Goal: Task Accomplishment & Management: Complete application form

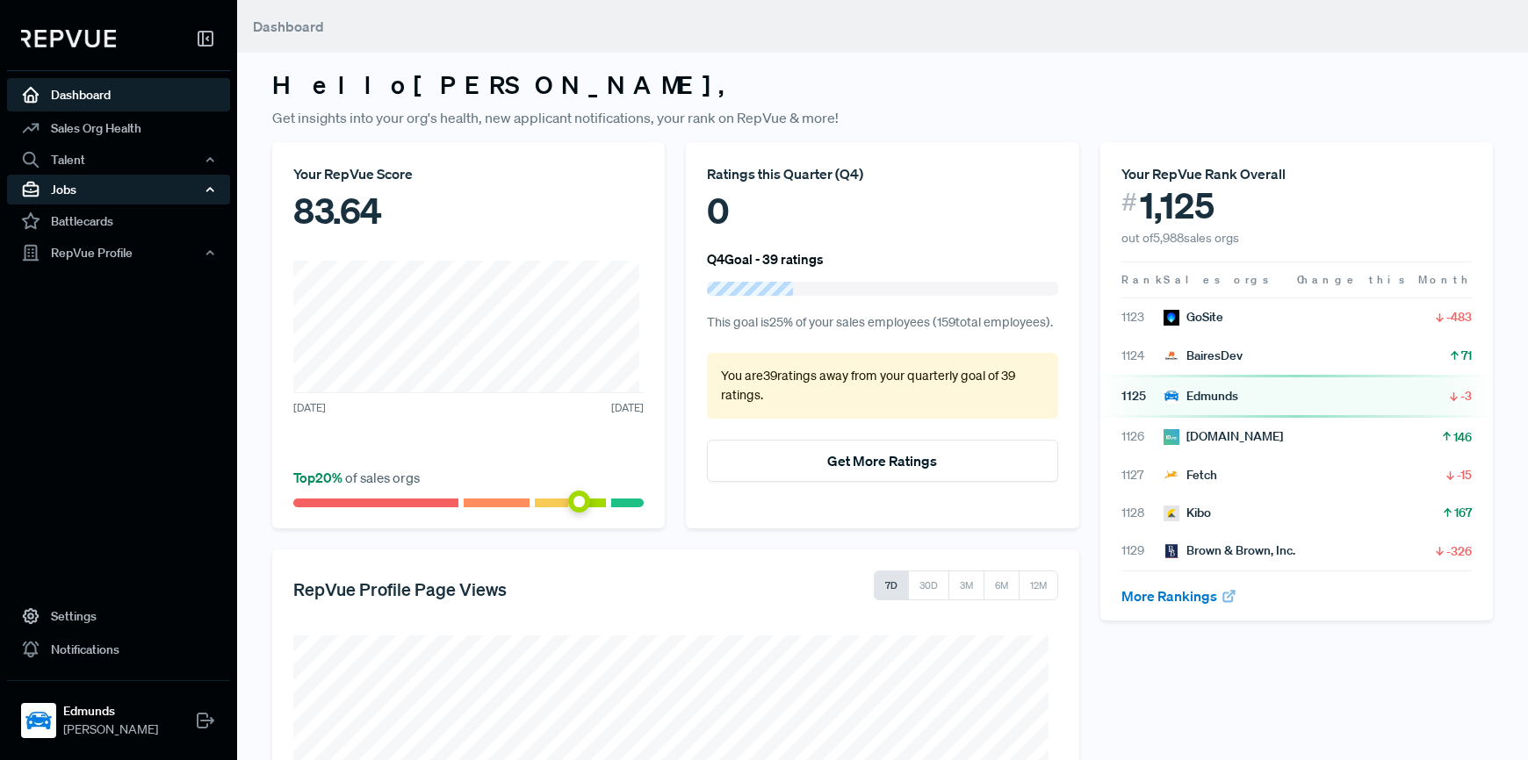
click at [104, 194] on div "Jobs" at bounding box center [118, 190] width 223 height 30
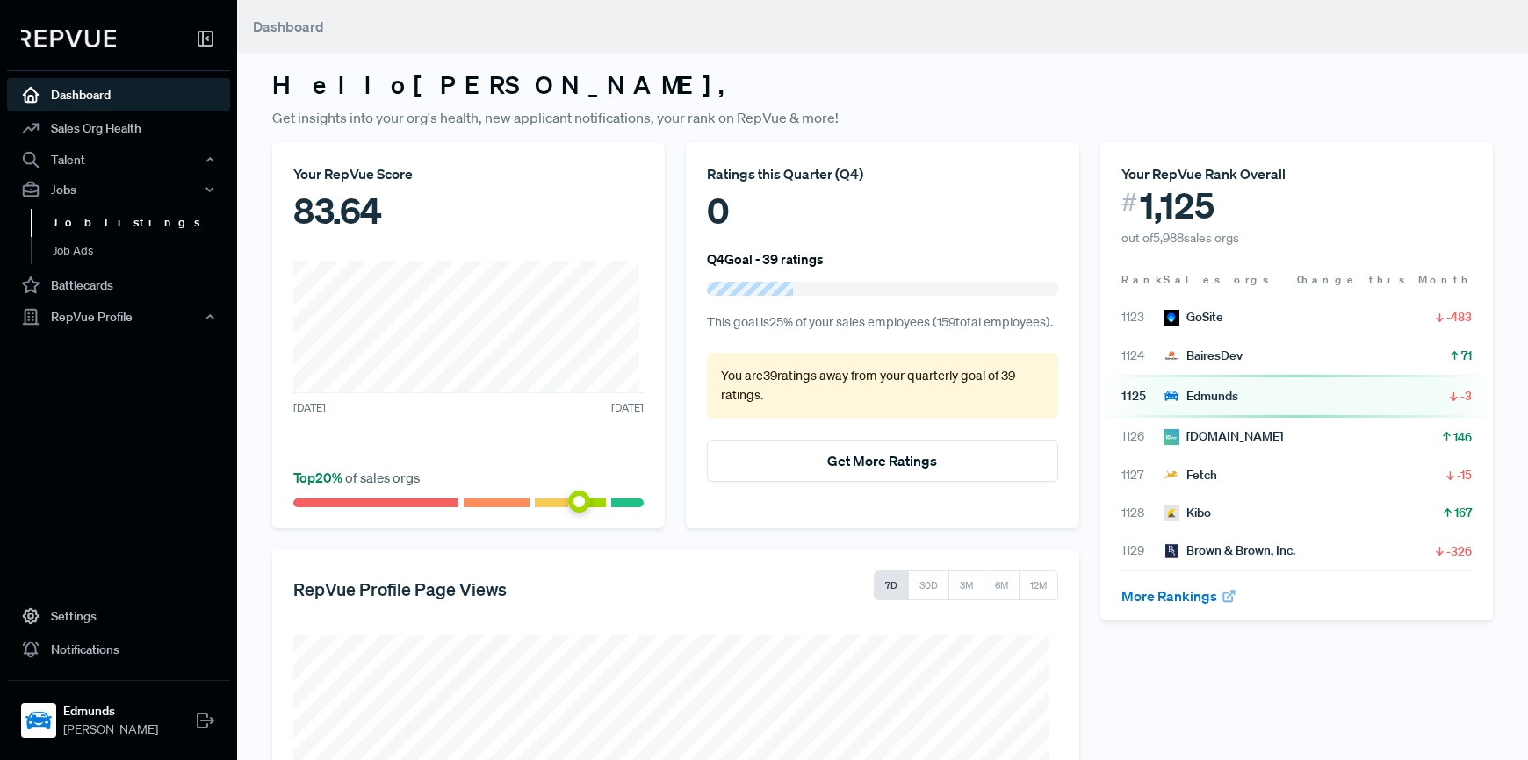
click at [100, 220] on link "Job Listings" at bounding box center [142, 223] width 223 height 28
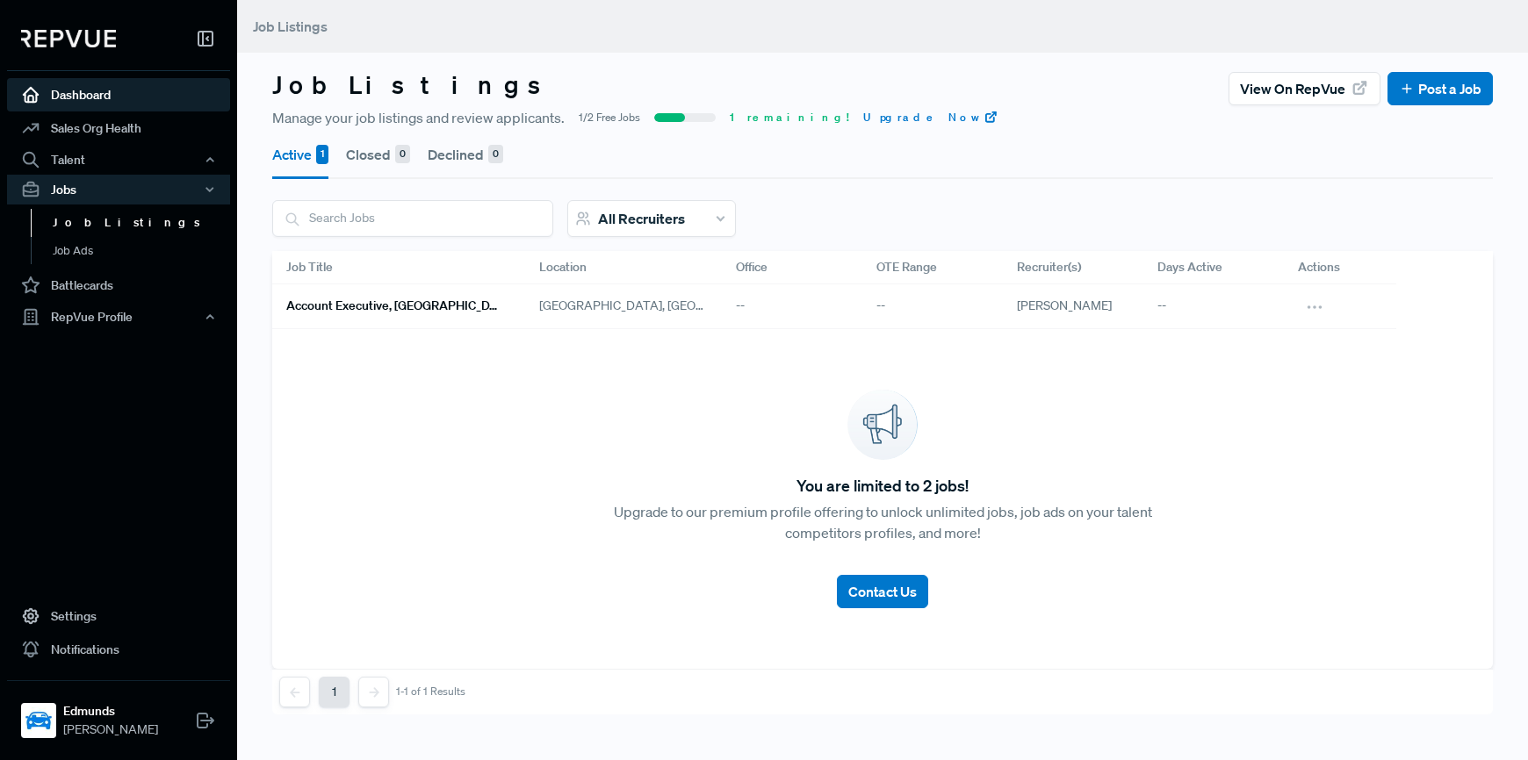
click at [83, 104] on link "Dashboard" at bounding box center [118, 94] width 223 height 33
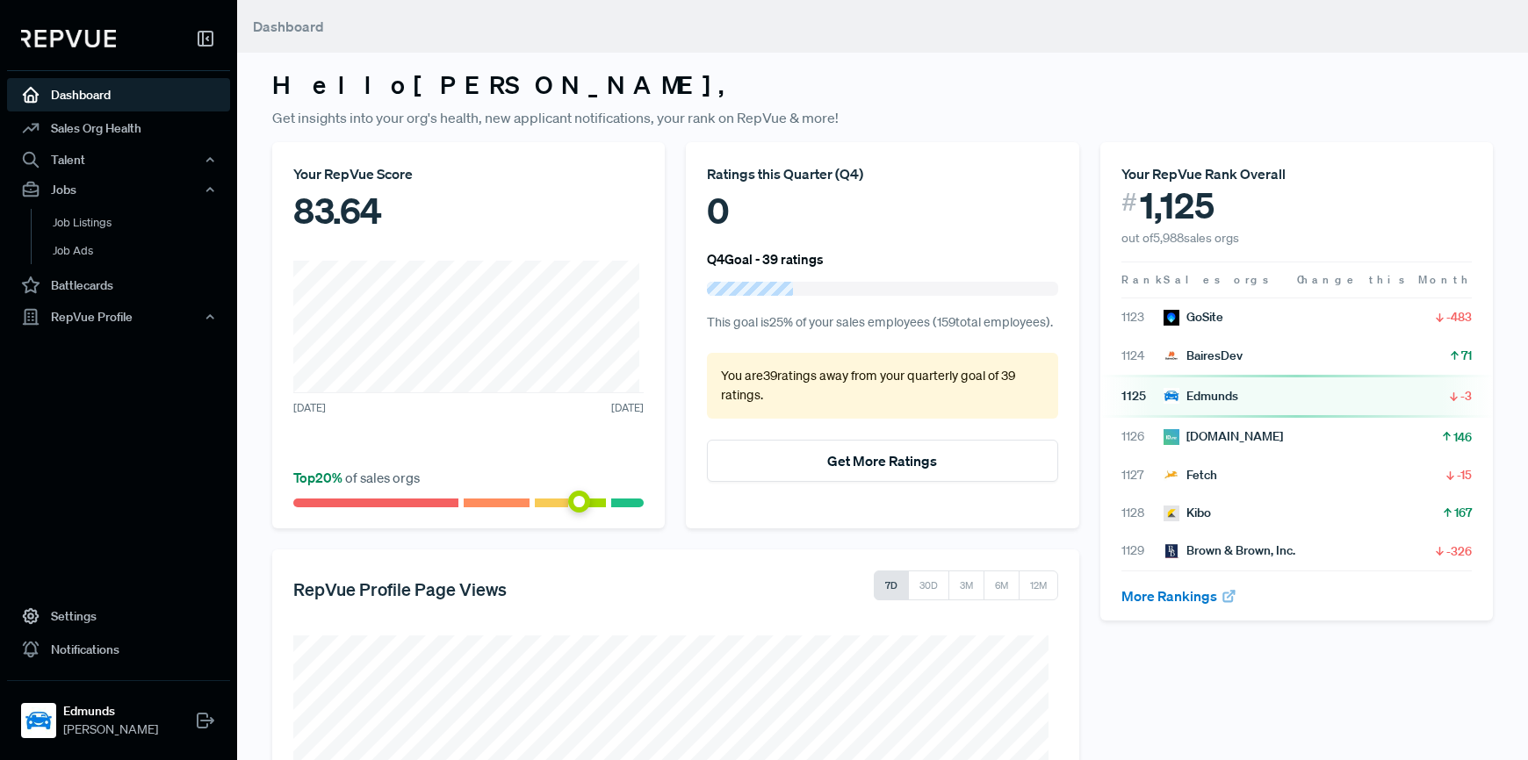
click at [55, 36] on img at bounding box center [68, 39] width 95 height 18
click at [83, 42] on img at bounding box center [68, 39] width 95 height 18
click at [89, 221] on link "Job Listings" at bounding box center [142, 223] width 223 height 28
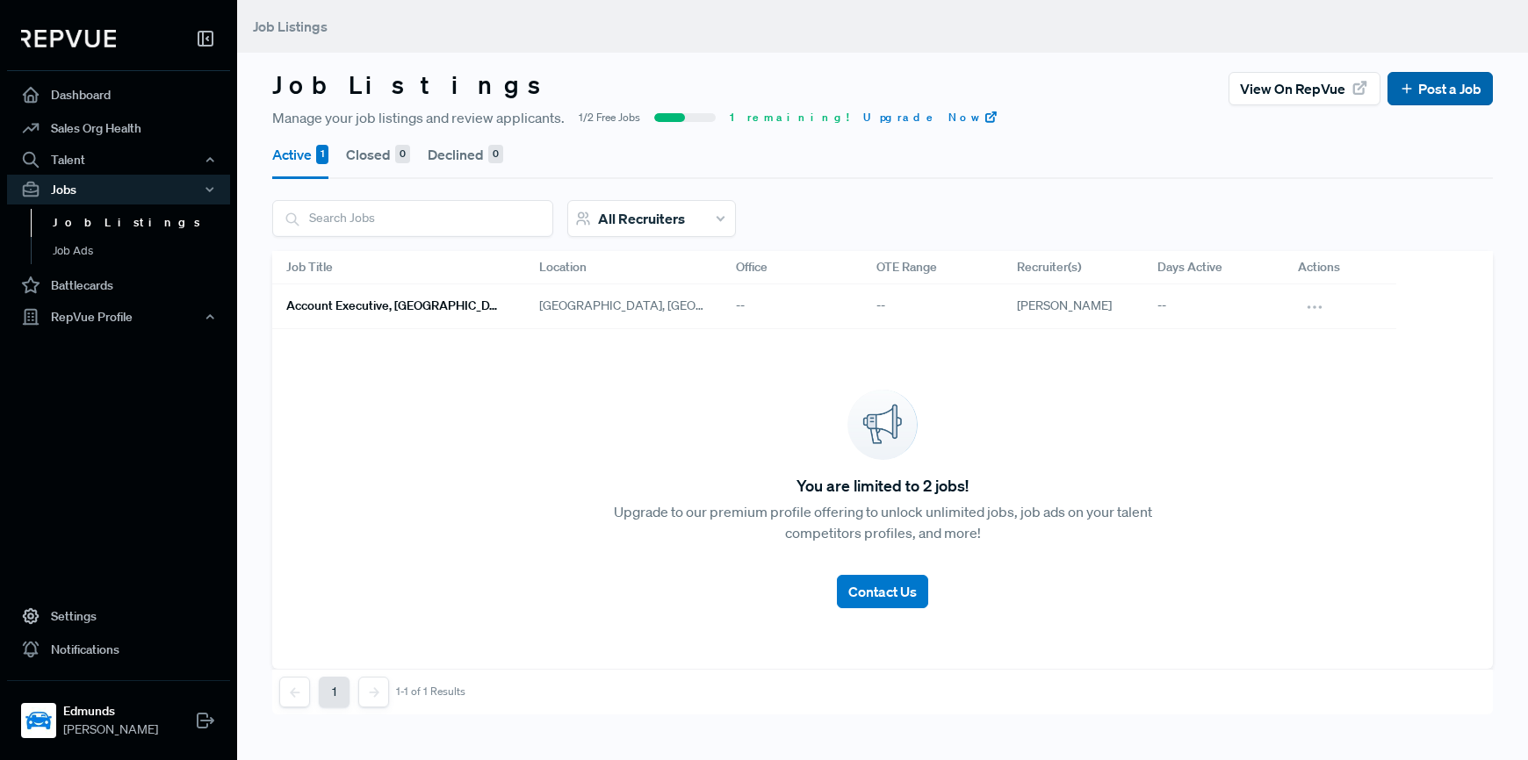
click at [1445, 91] on link "Post a Job" at bounding box center [1440, 88] width 83 height 21
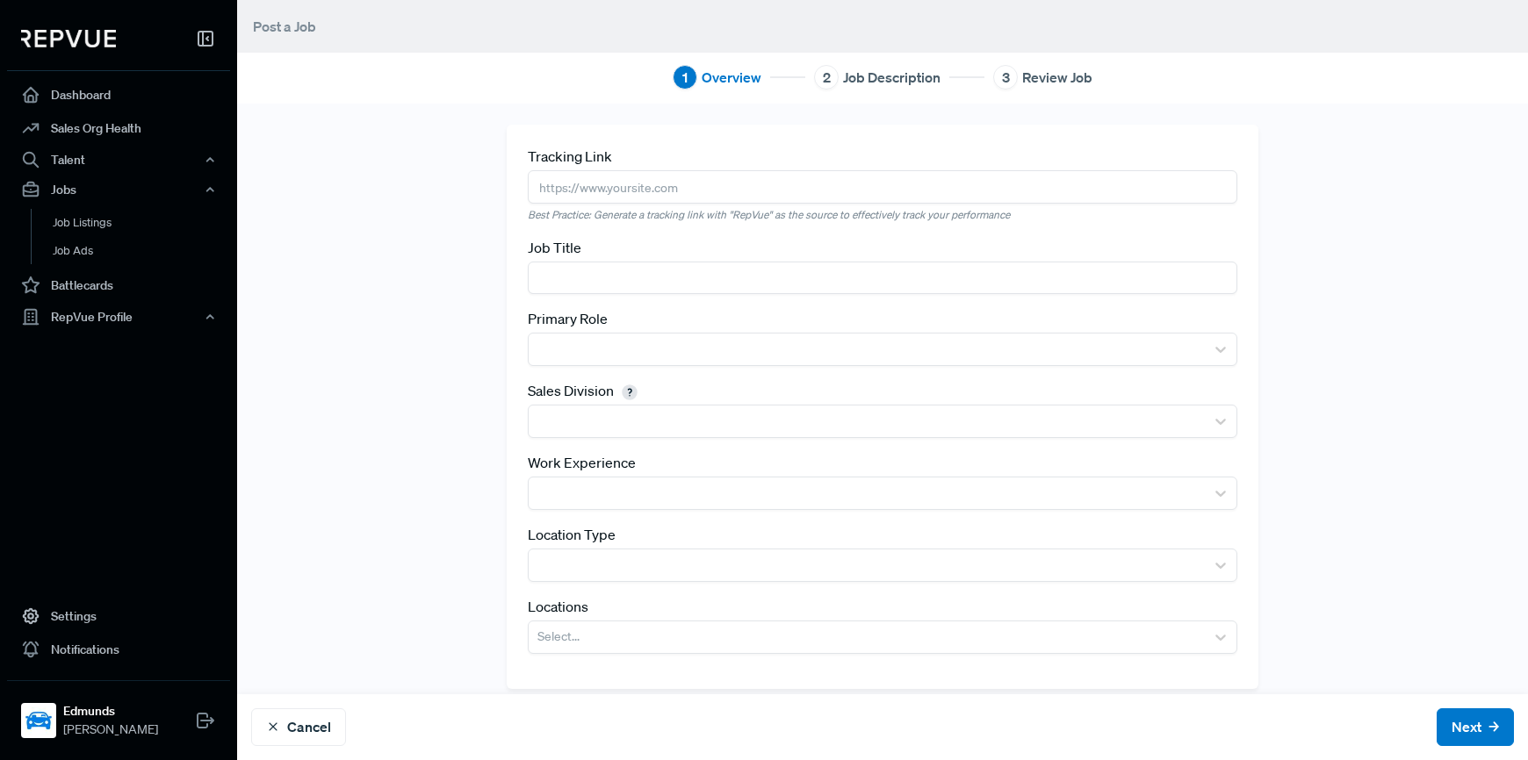
click at [653, 187] on input "text" at bounding box center [883, 186] width 710 height 32
paste input "[URL][DOMAIN_NAME]"
type input "[URL][DOMAIN_NAME]"
click at [598, 289] on input "text" at bounding box center [883, 278] width 710 height 32
type input "Account Executive, [US_STATE]"
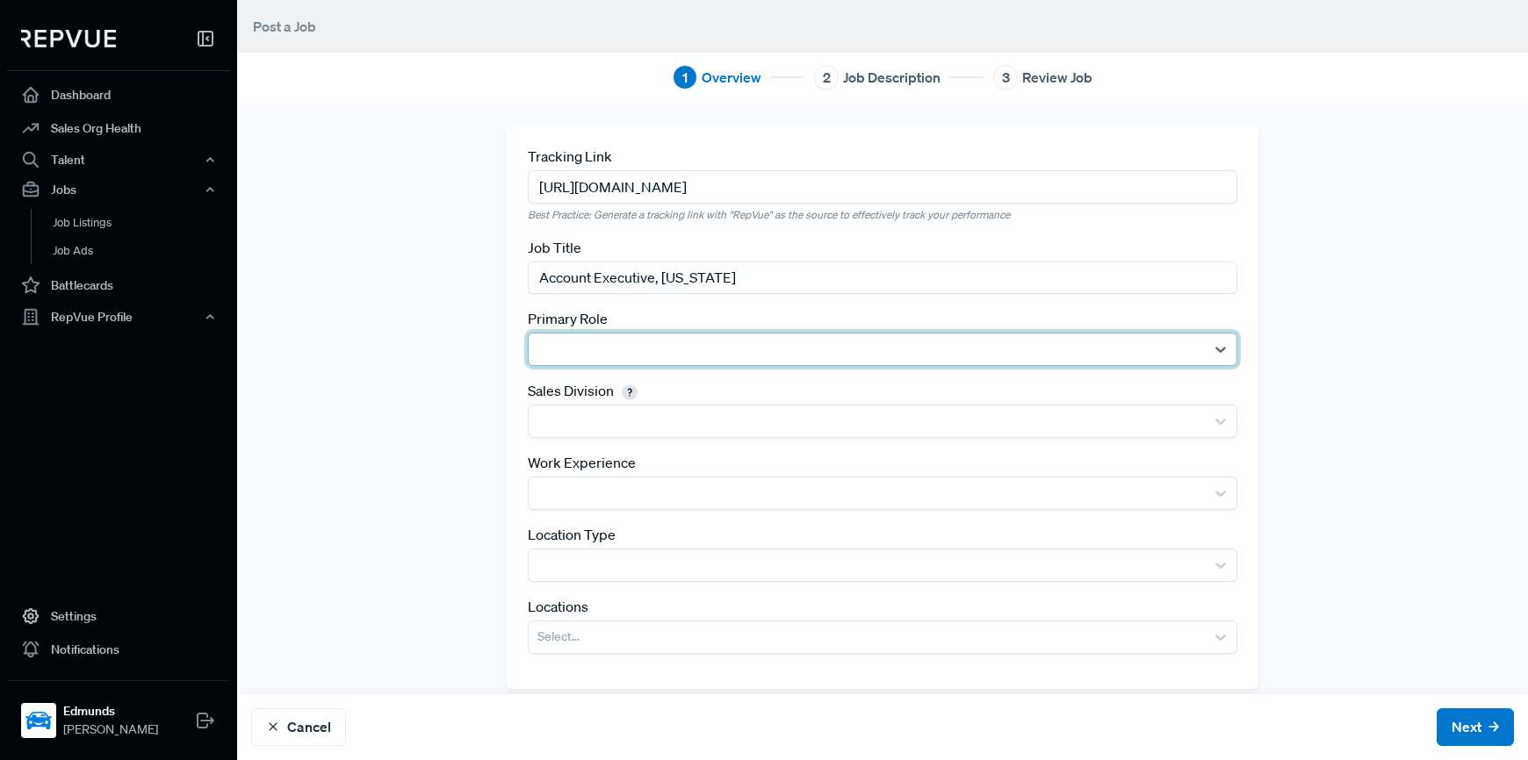
click at [676, 348] on div at bounding box center [866, 349] width 659 height 25
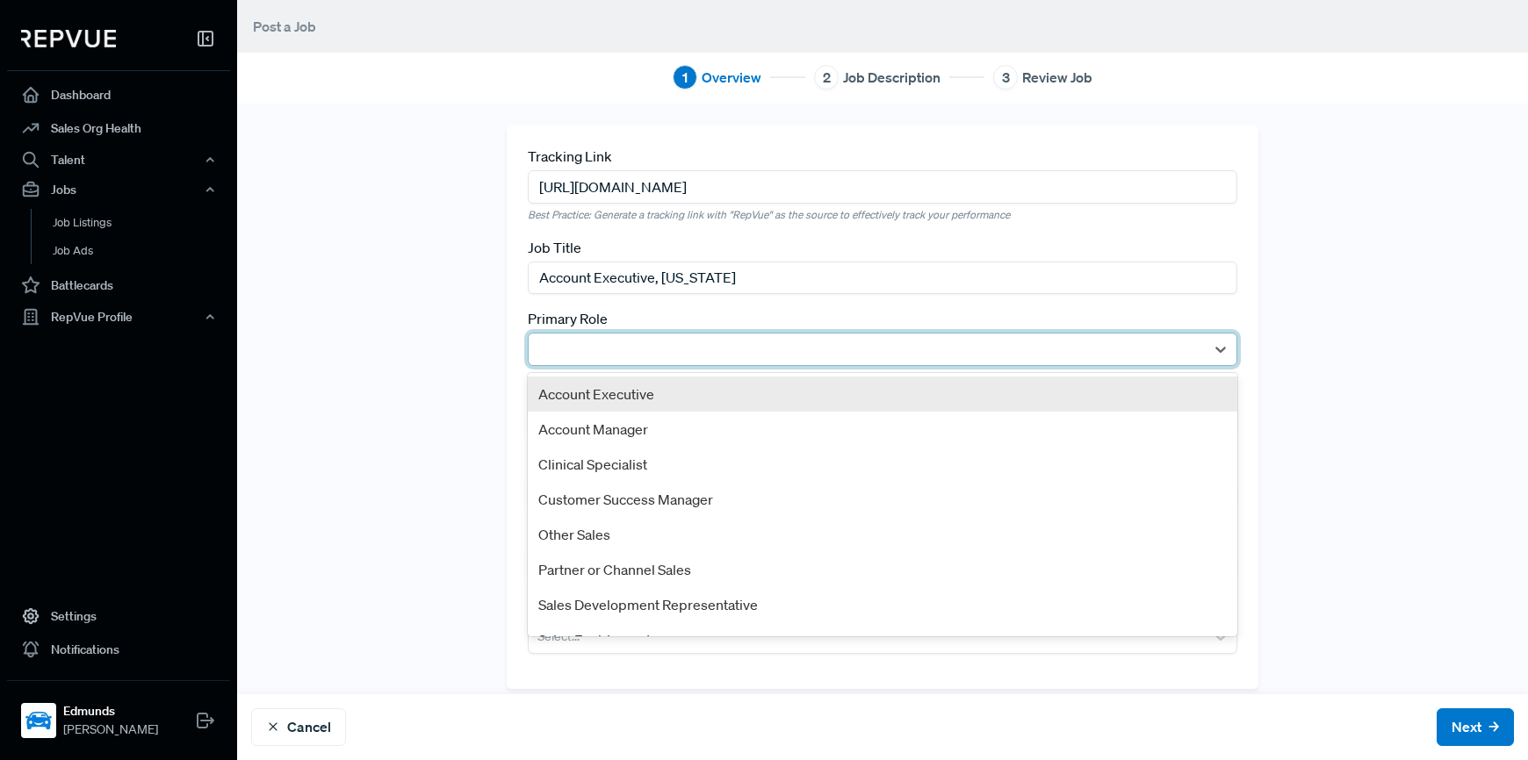
click at [714, 403] on div "Account Executive" at bounding box center [883, 394] width 710 height 35
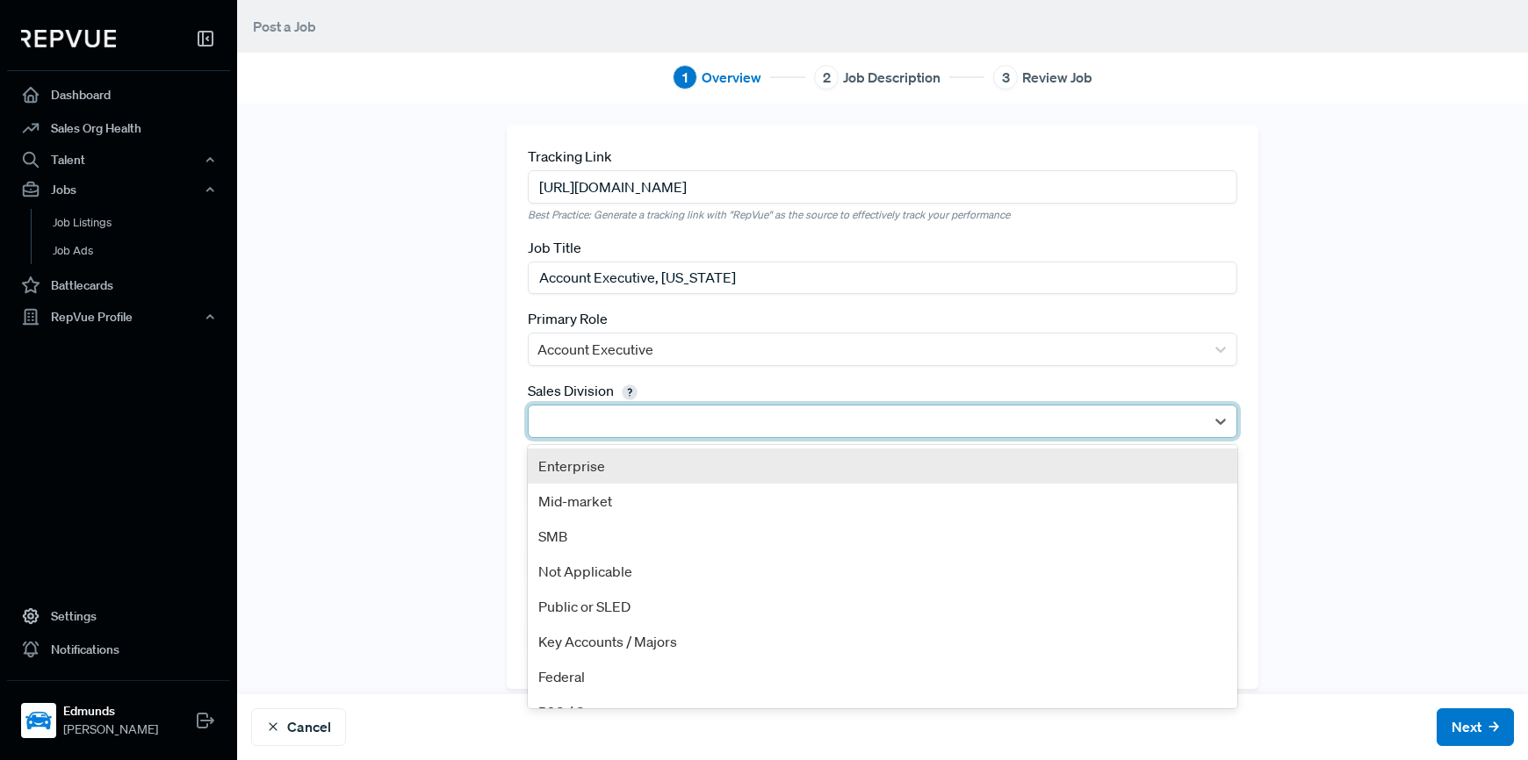
click at [734, 427] on div at bounding box center [866, 421] width 659 height 25
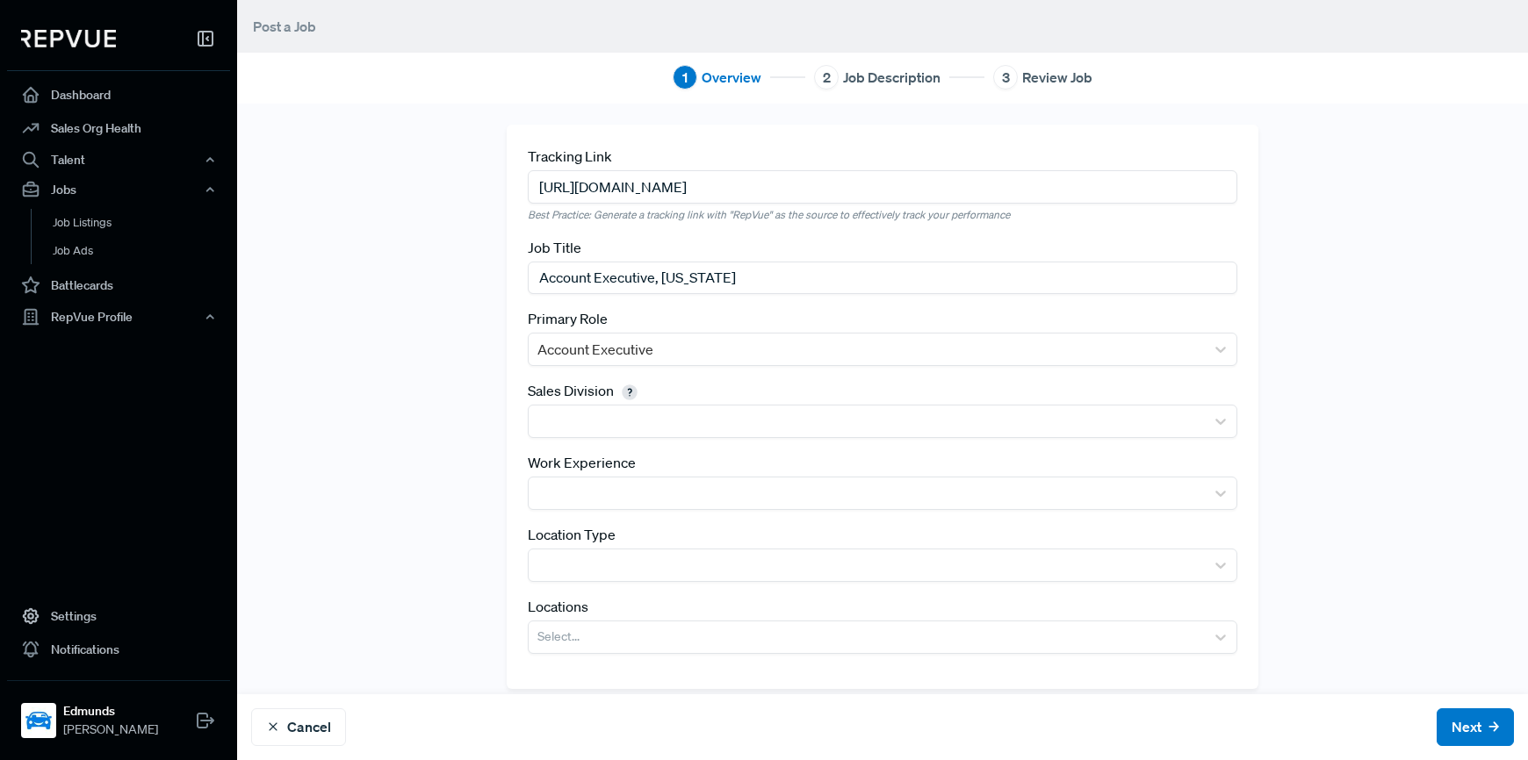
click at [1329, 475] on div "Tracking Link [URL][DOMAIN_NAME] Best Practice: Generate a tracking link with "…" at bounding box center [882, 407] width 1159 height 564
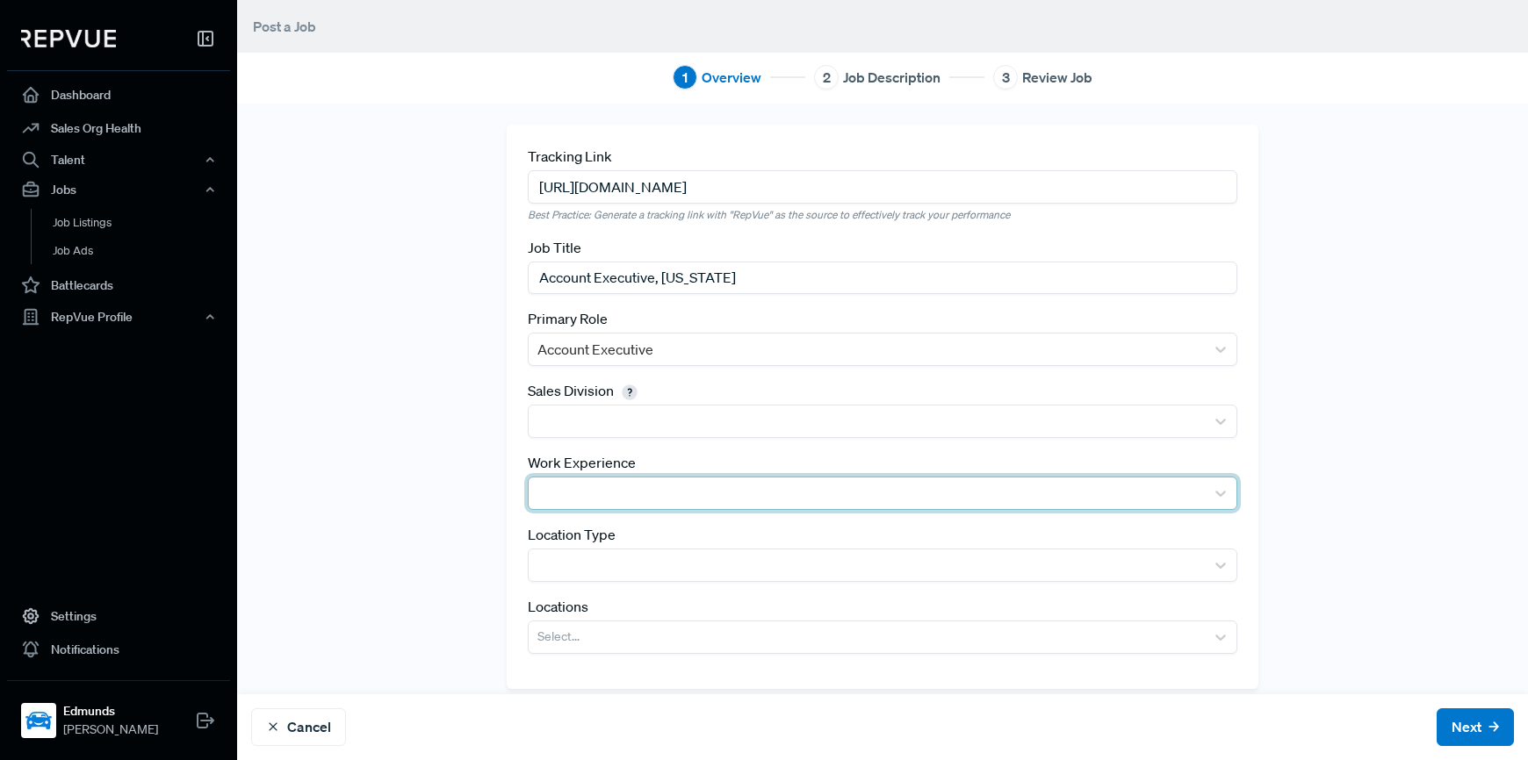
click at [775, 488] on div at bounding box center [866, 493] width 659 height 25
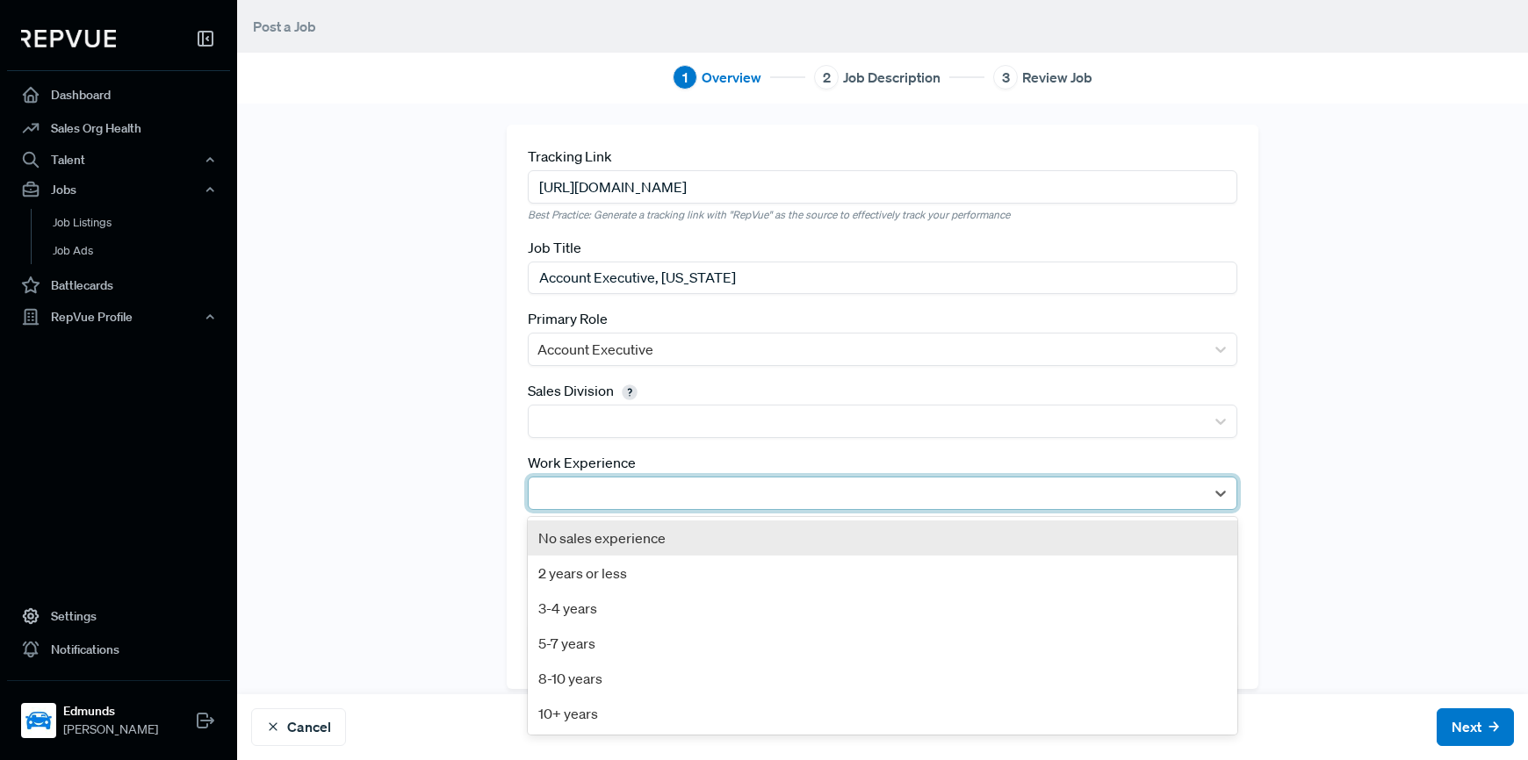
click at [673, 498] on div at bounding box center [866, 493] width 659 height 25
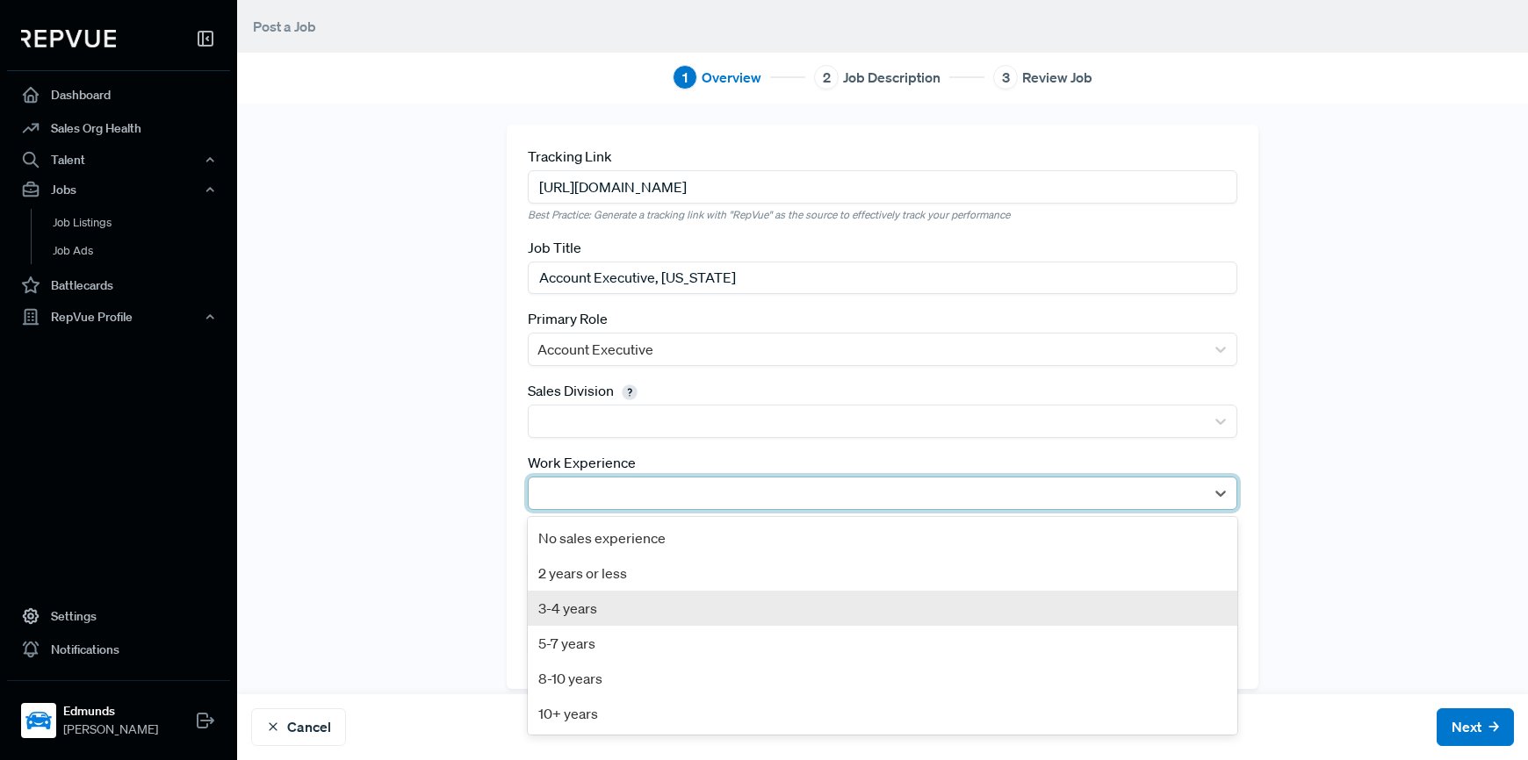
click at [614, 607] on div "3-4 years" at bounding box center [883, 608] width 710 height 35
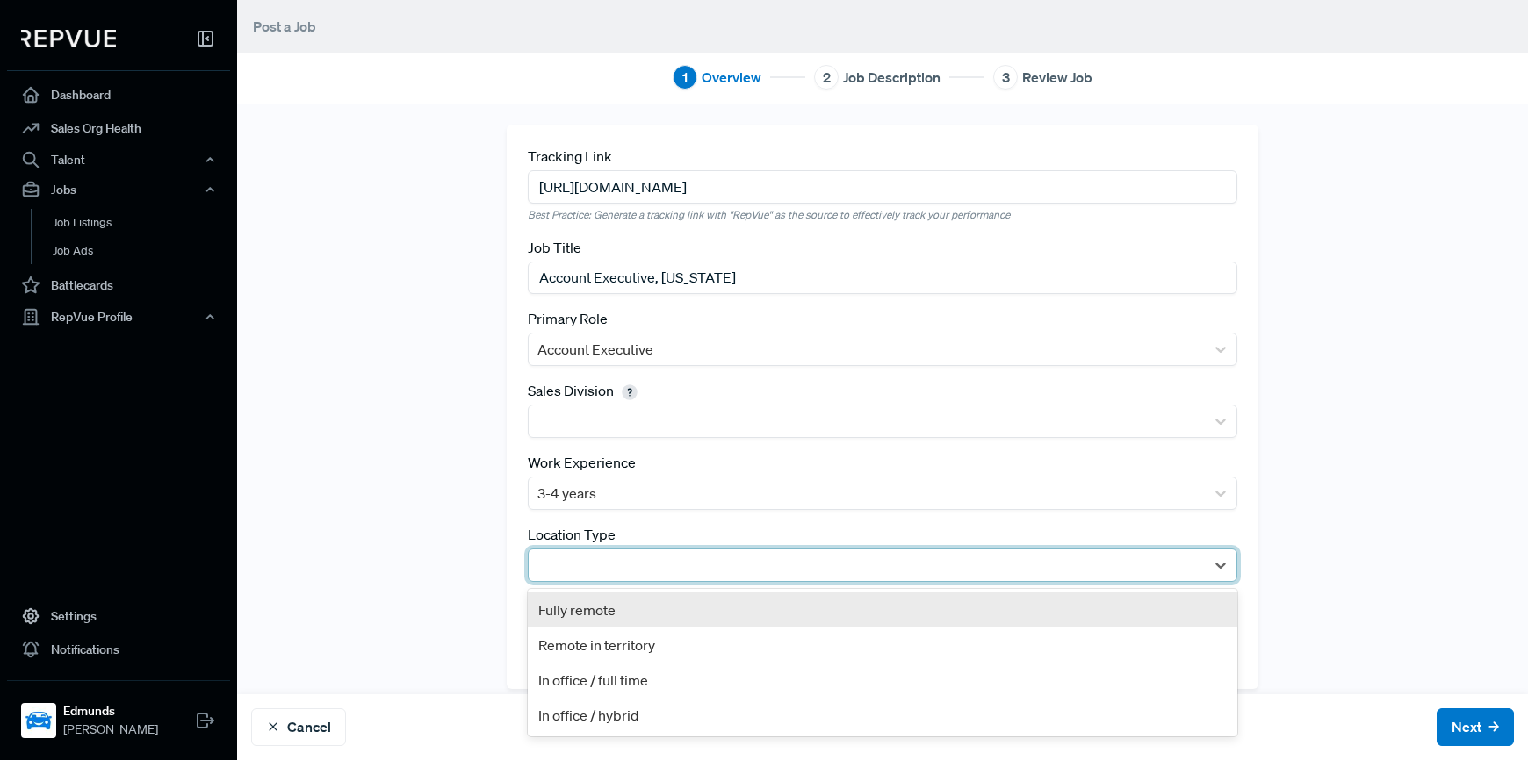
click at [588, 571] on div at bounding box center [866, 565] width 659 height 25
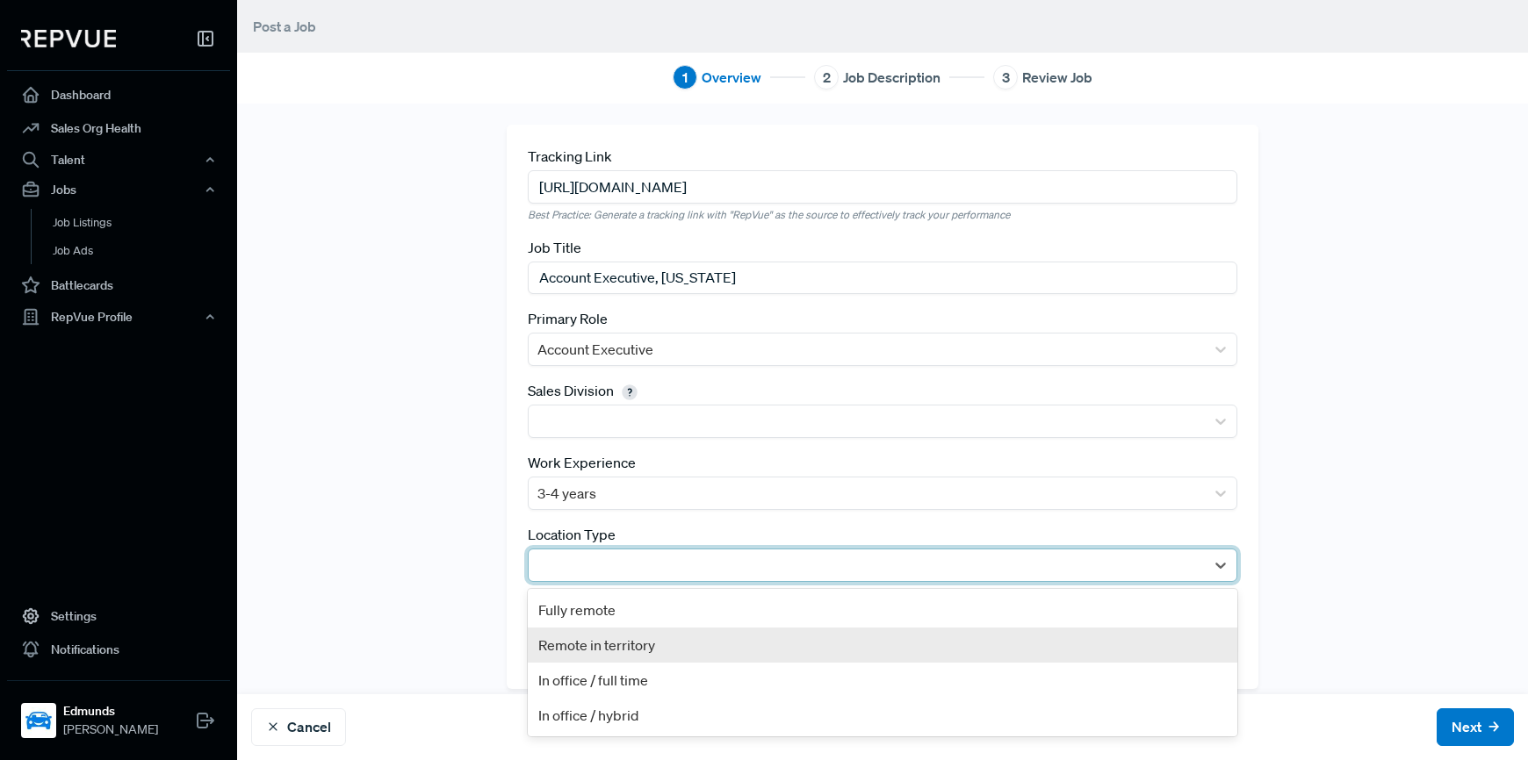
click at [674, 642] on div "Remote in territory" at bounding box center [883, 645] width 710 height 35
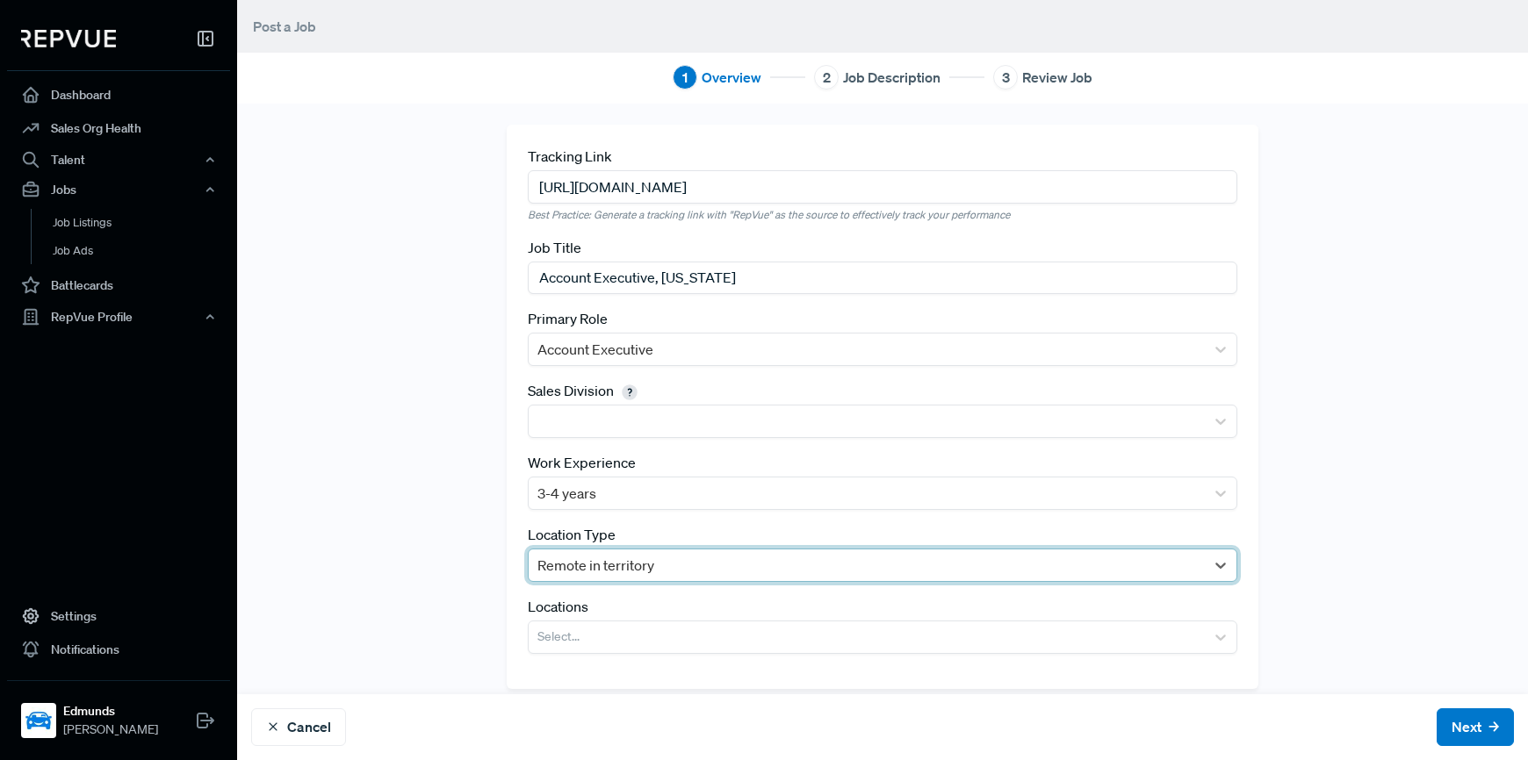
click at [604, 573] on div at bounding box center [866, 565] width 659 height 25
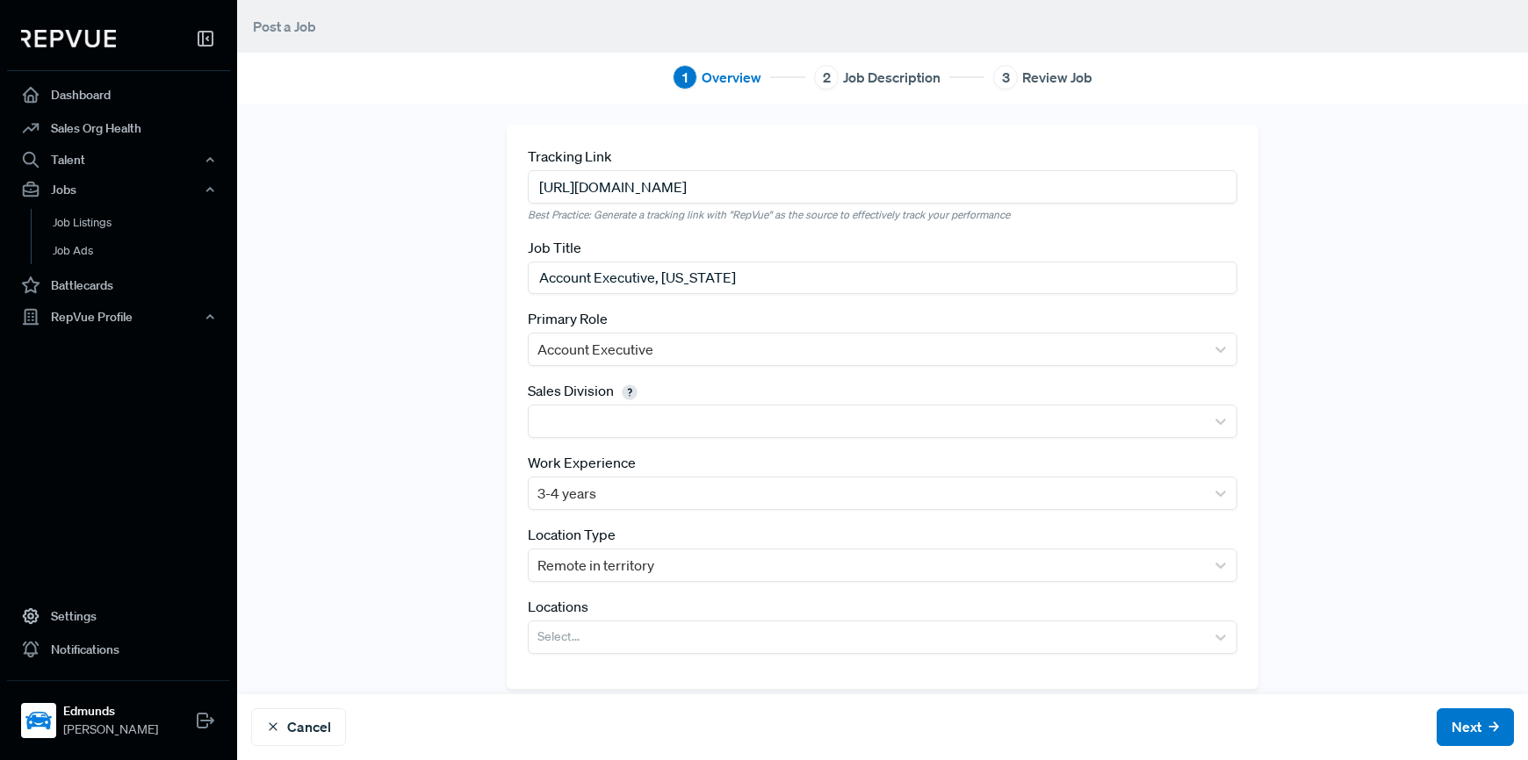
click at [465, 591] on div "Tracking Link [URL][DOMAIN_NAME] Best Practice: Generate a tracking link with "…" at bounding box center [882, 407] width 1159 height 564
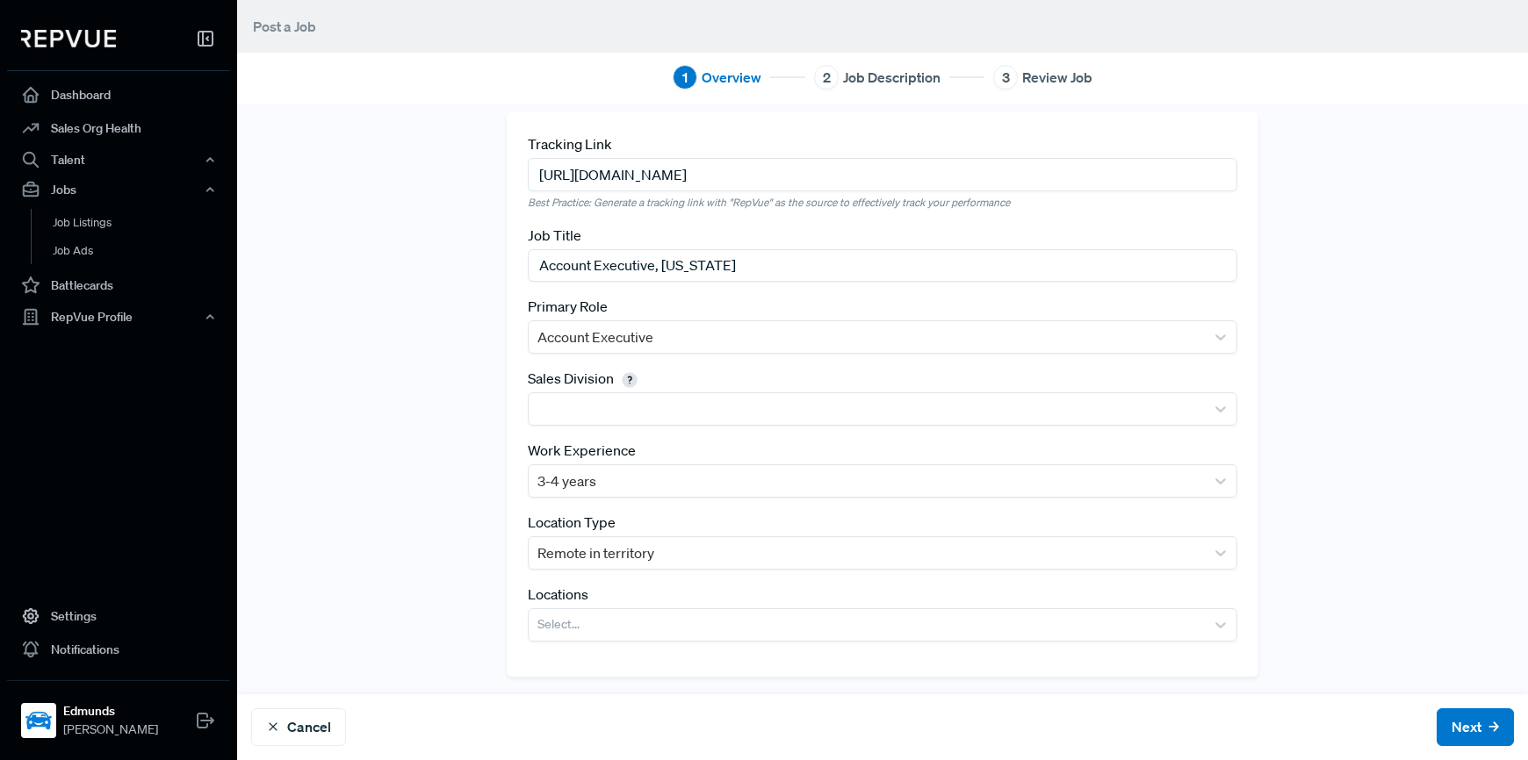
scroll to position [15, 0]
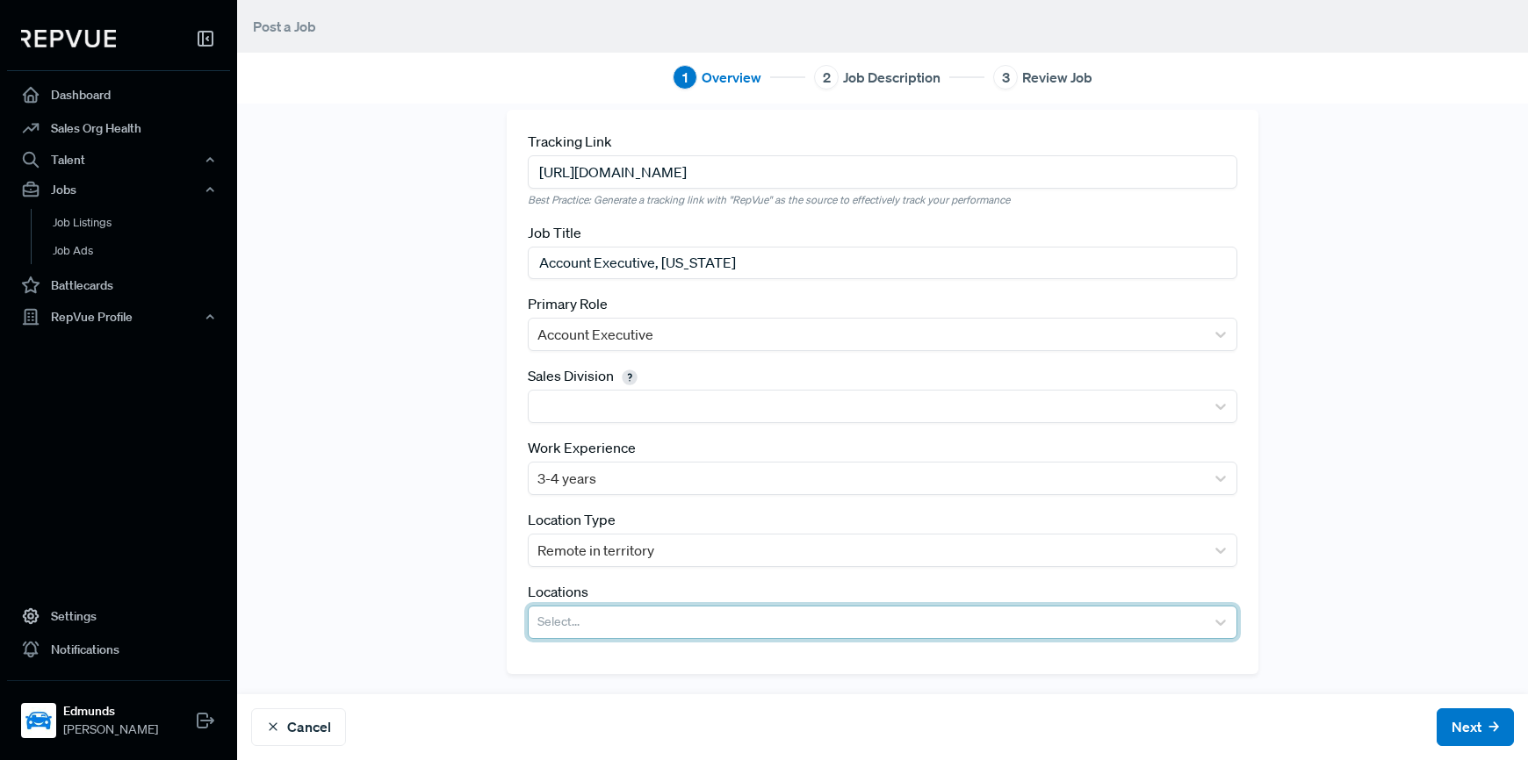
click at [623, 625] on div at bounding box center [866, 622] width 659 height 25
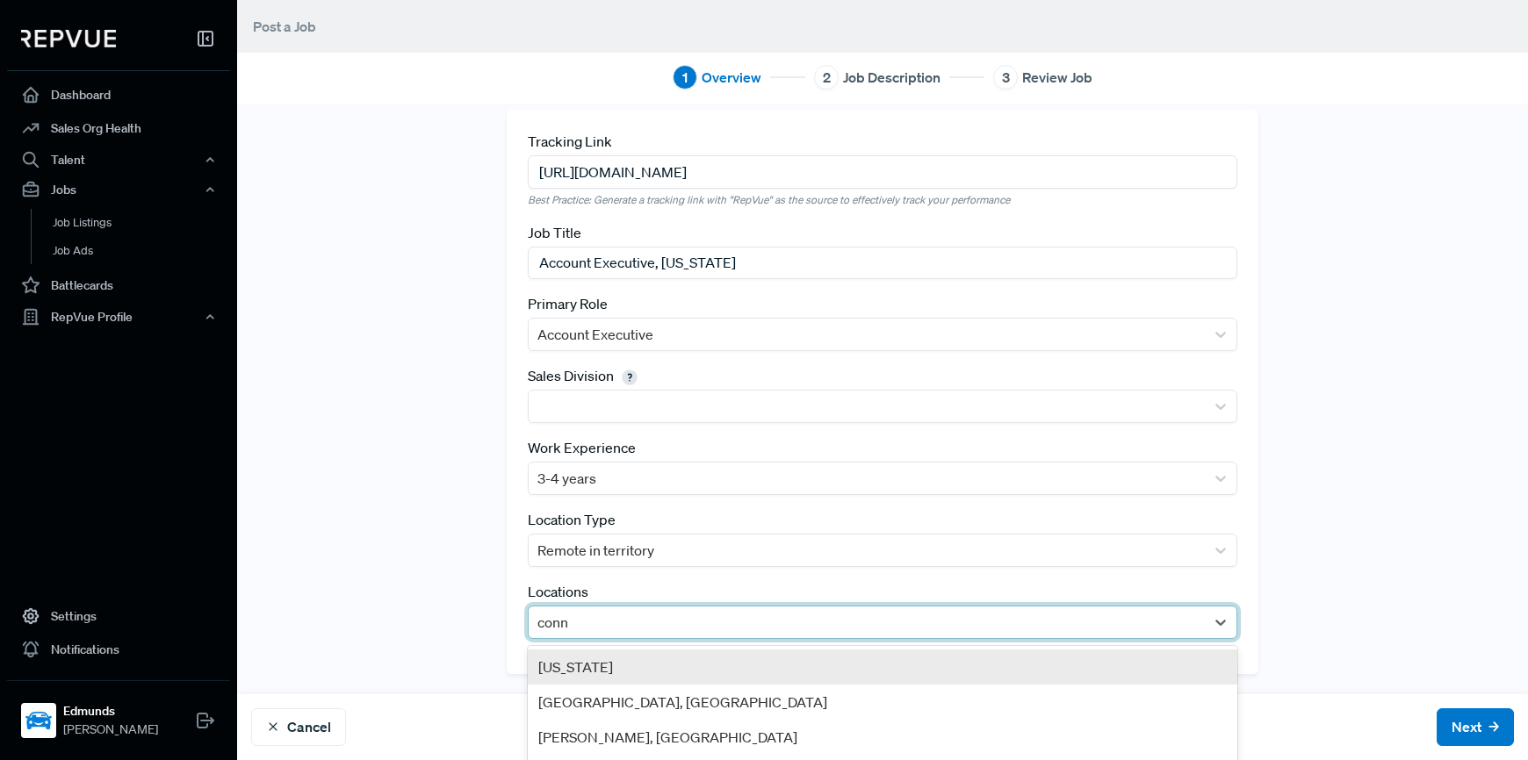
scroll to position [163, 0]
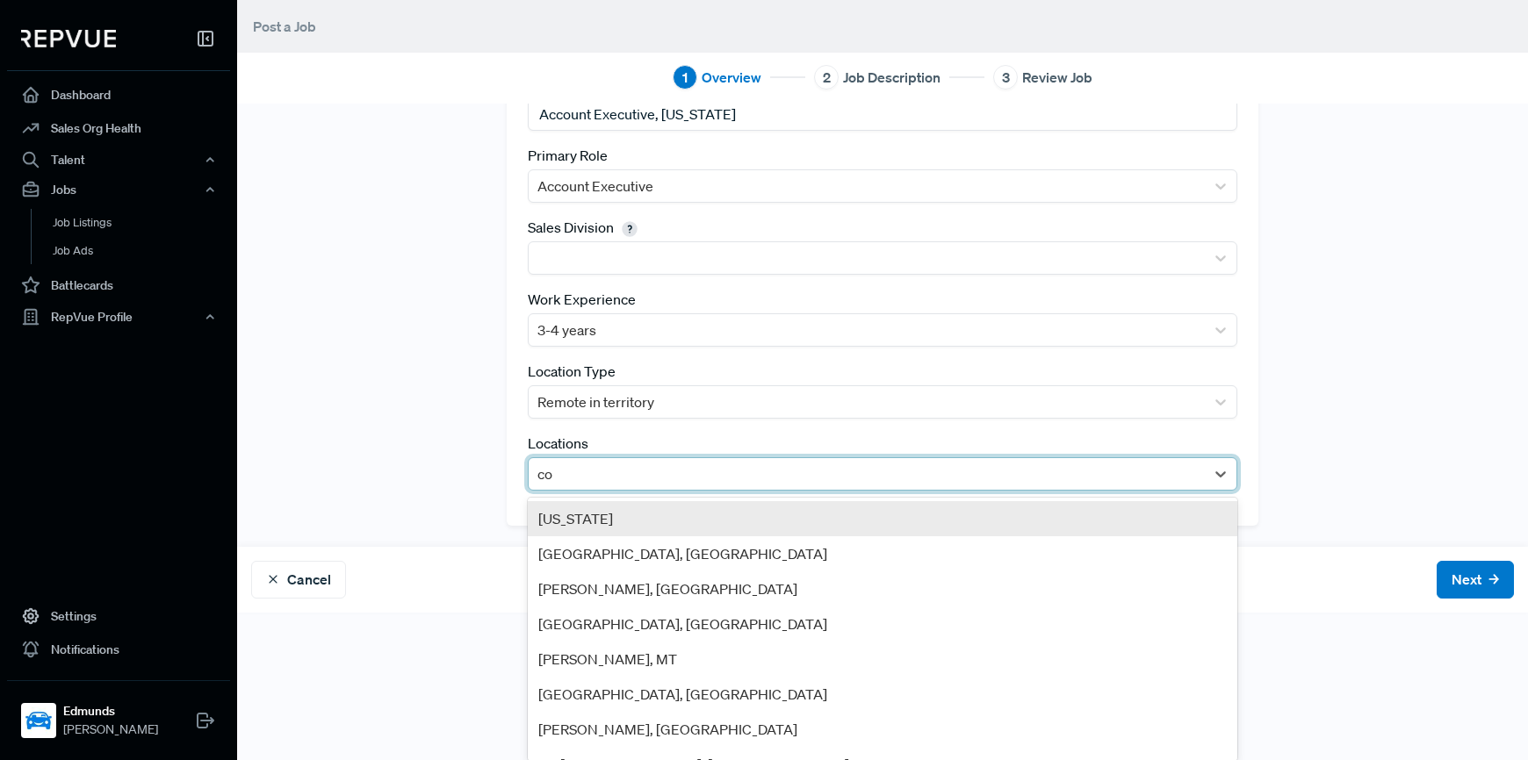
type input "c"
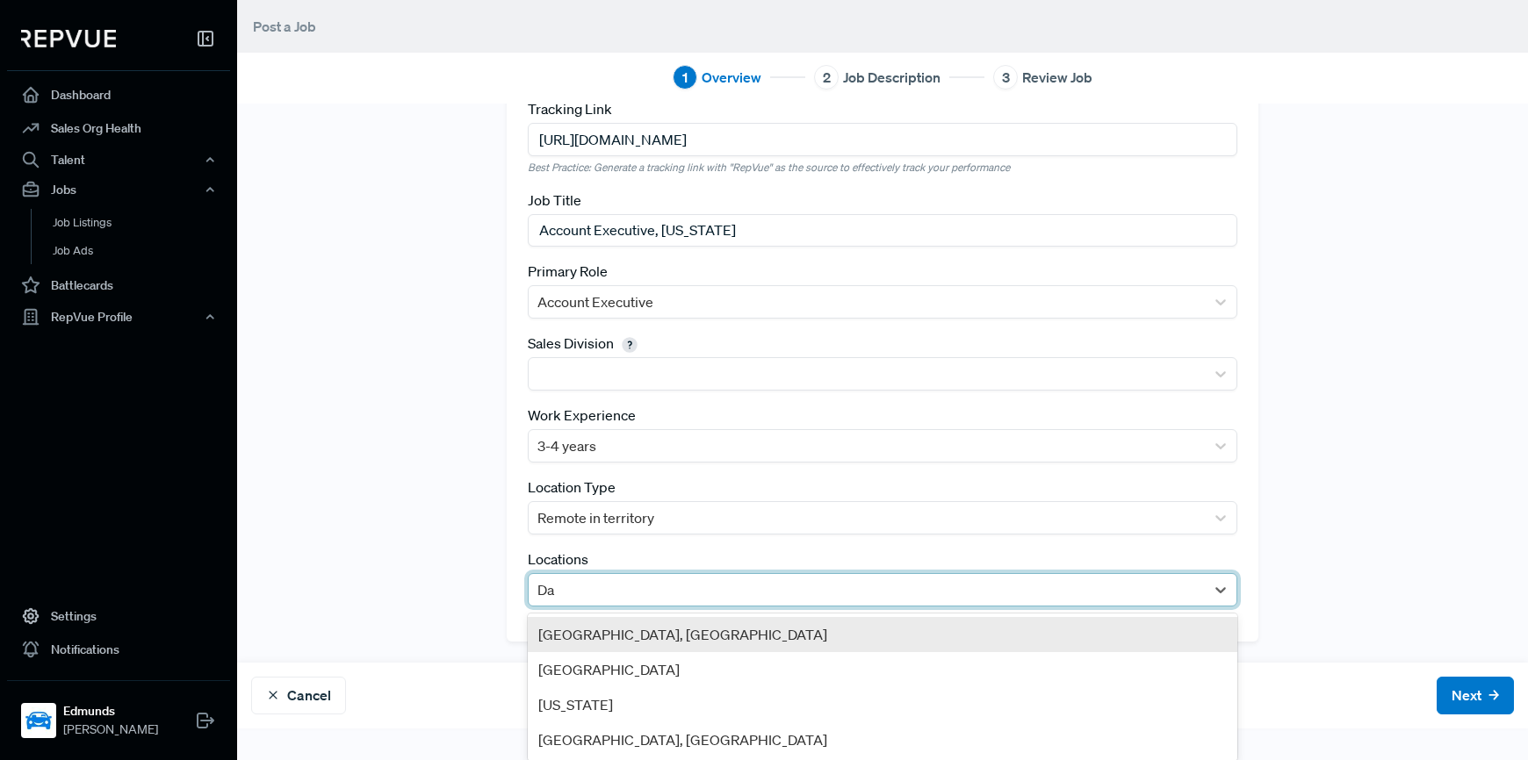
scroll to position [15, 0]
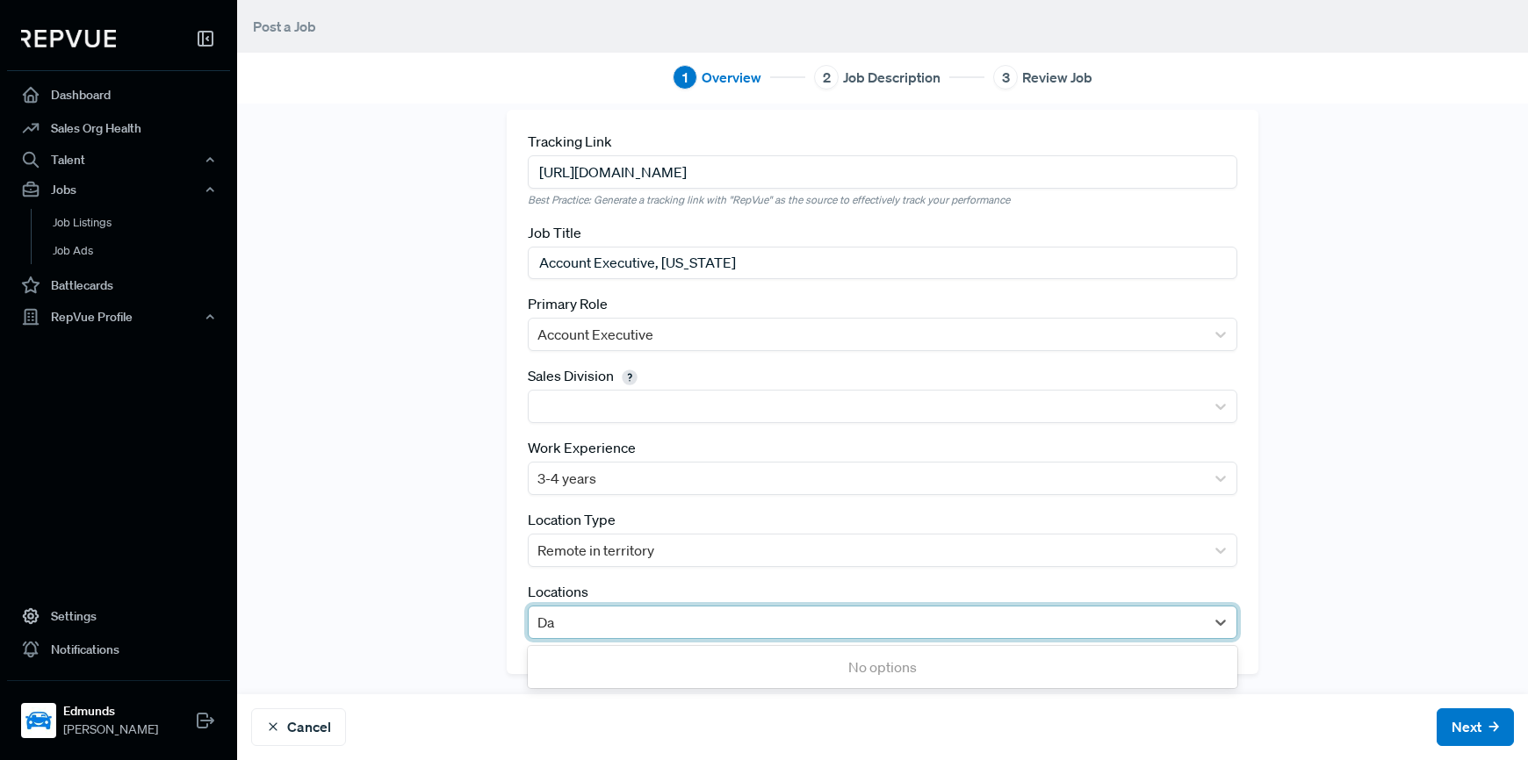
type input "D"
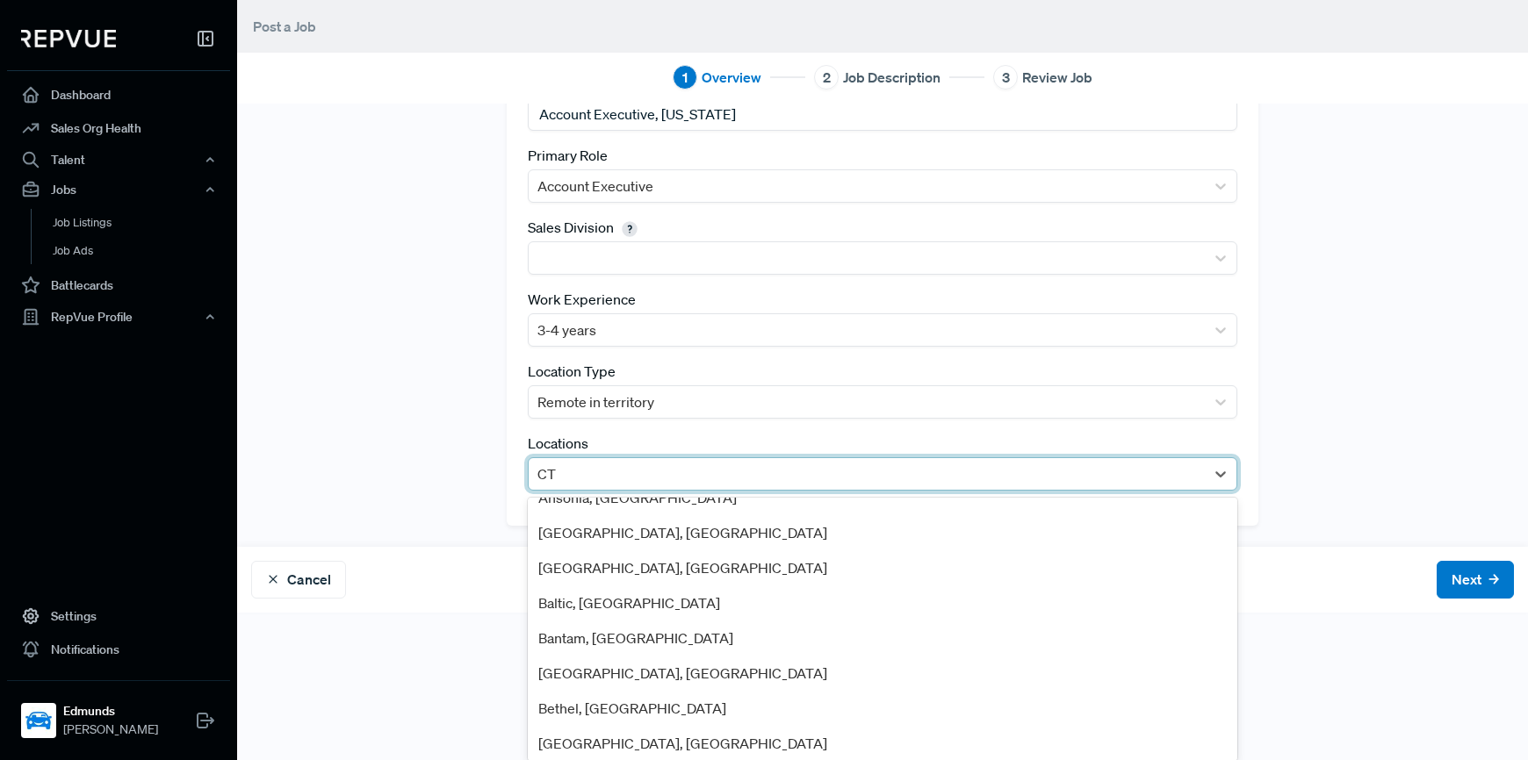
scroll to position [1149, 0]
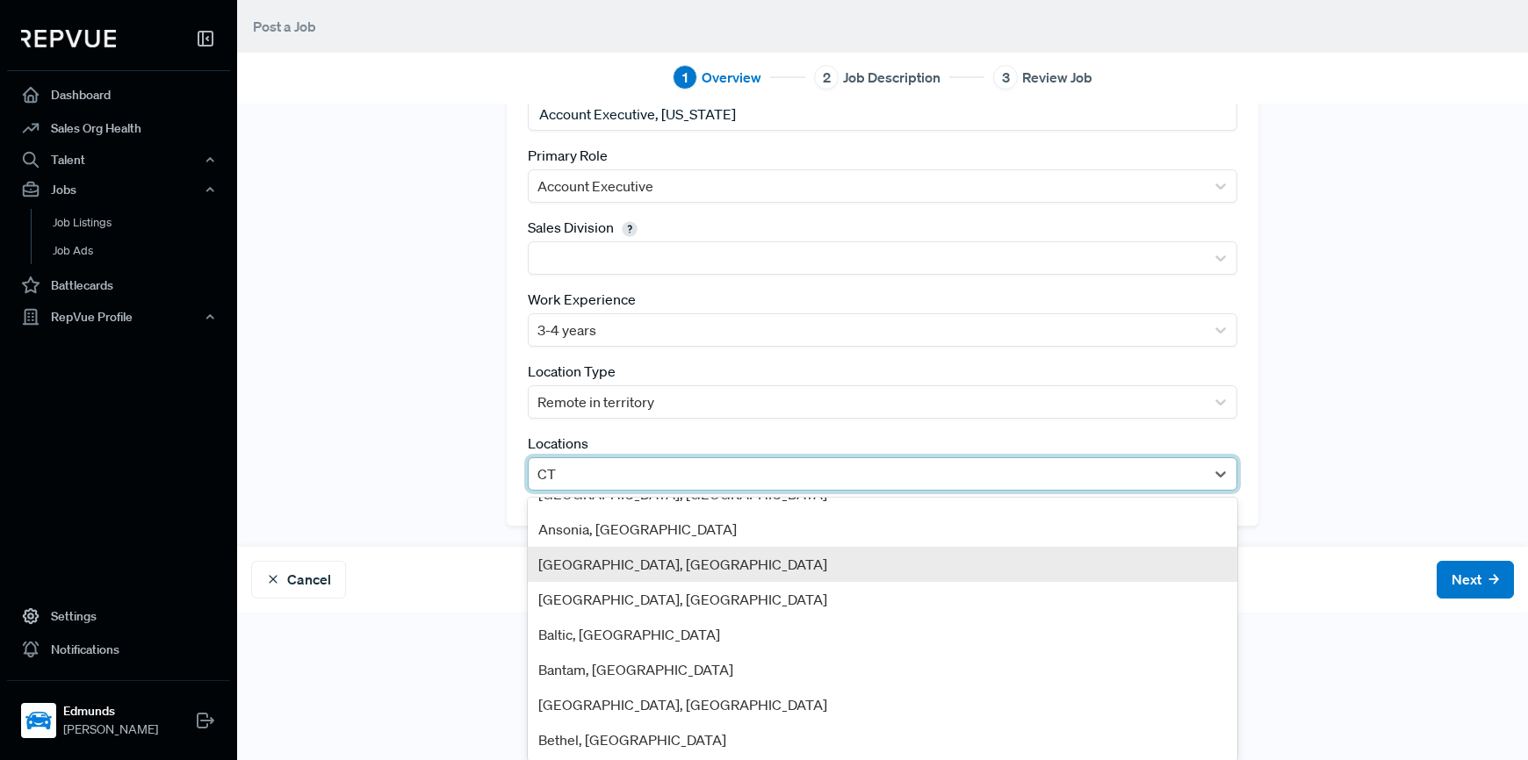
type input "CT"
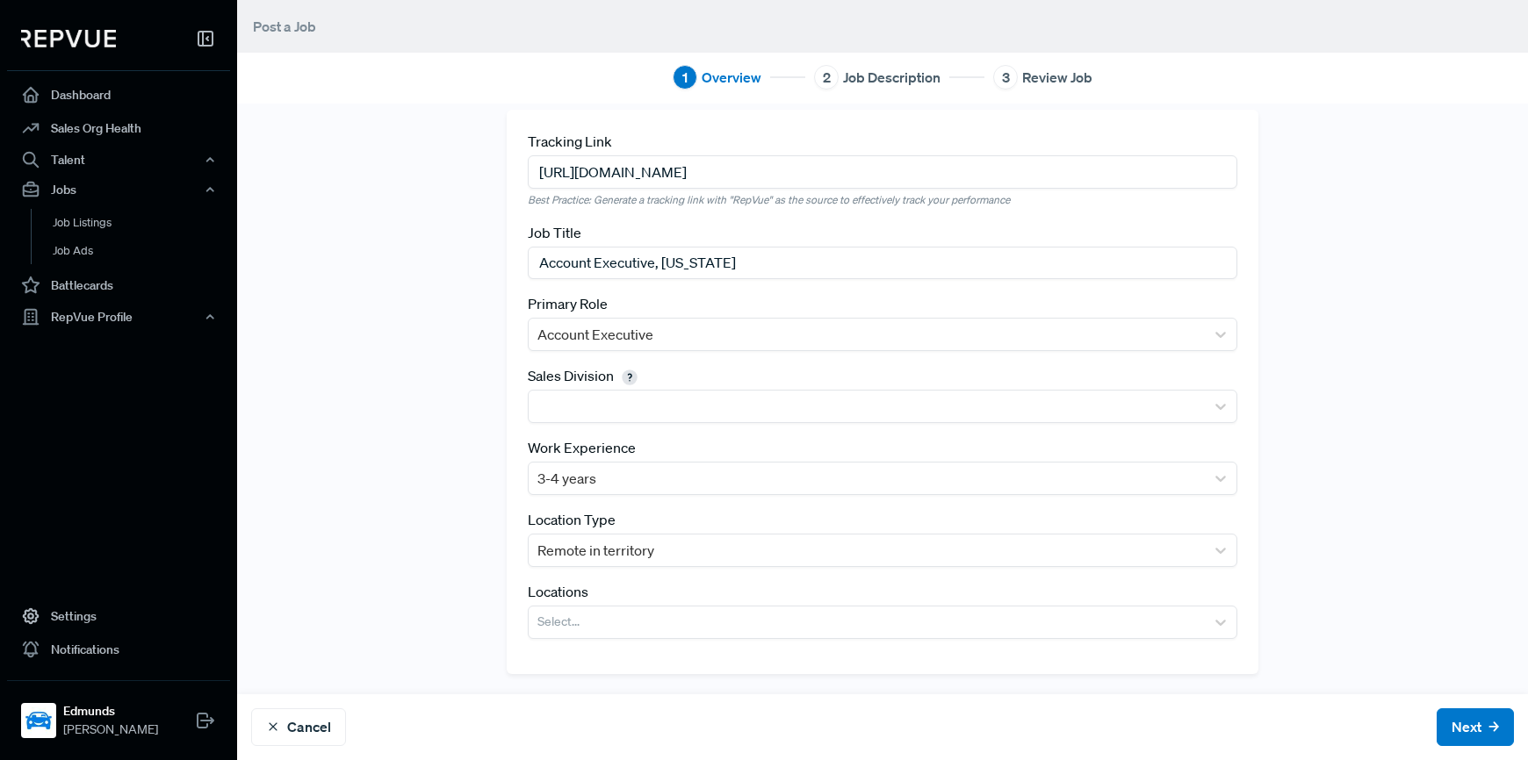
scroll to position [15, 0]
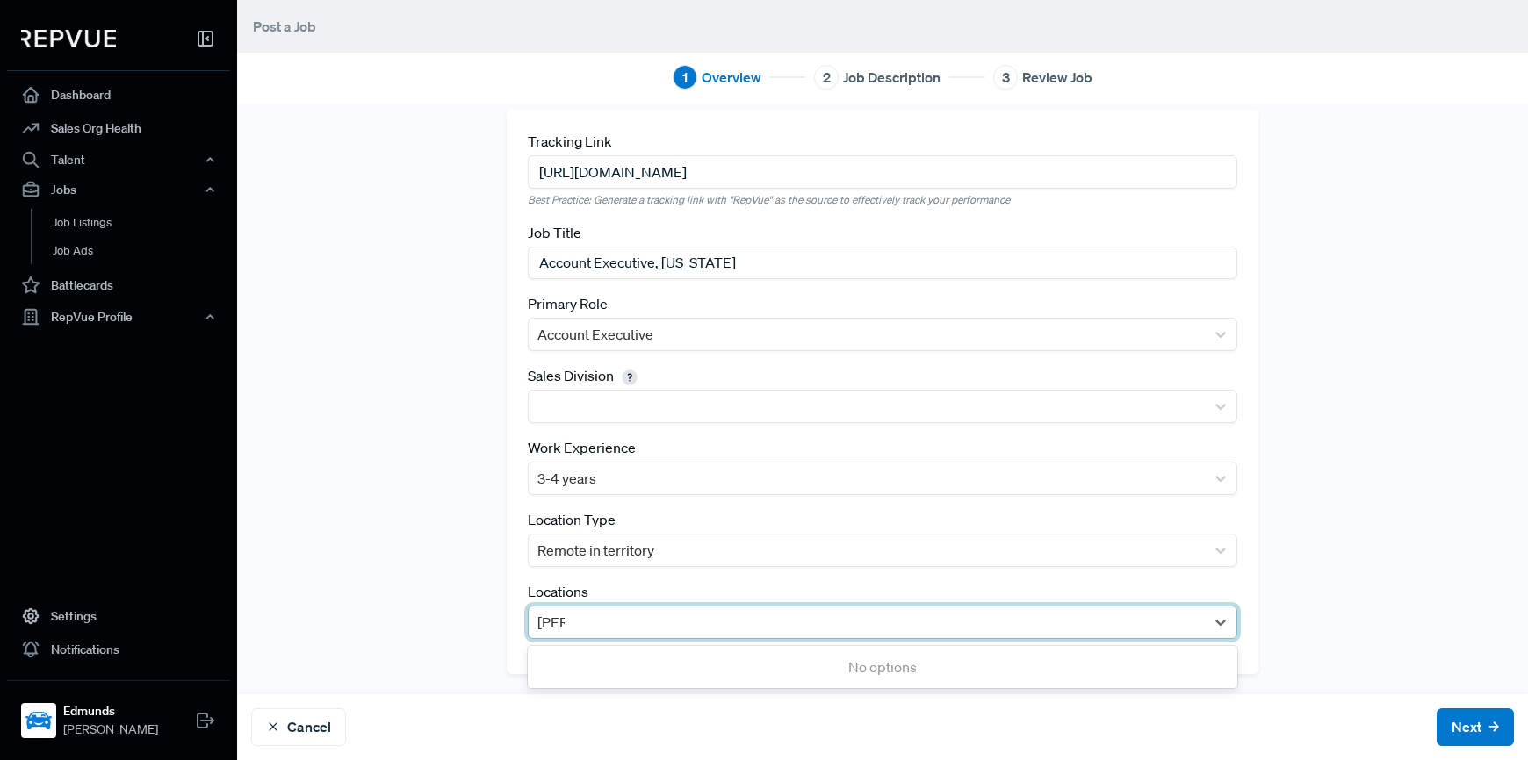
type input "Danb"
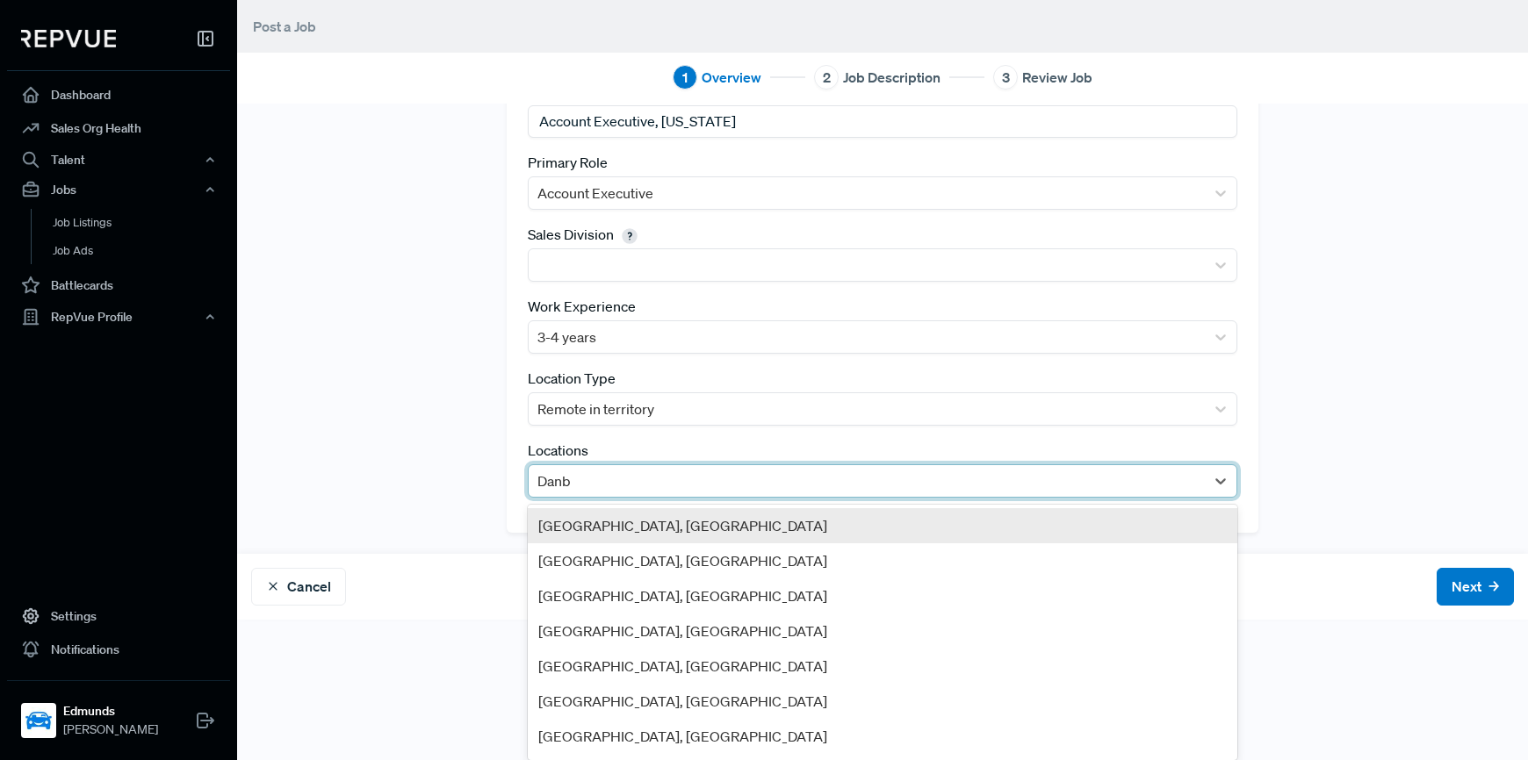
click at [541, 518] on div "[GEOGRAPHIC_DATA], [GEOGRAPHIC_DATA]" at bounding box center [883, 525] width 710 height 35
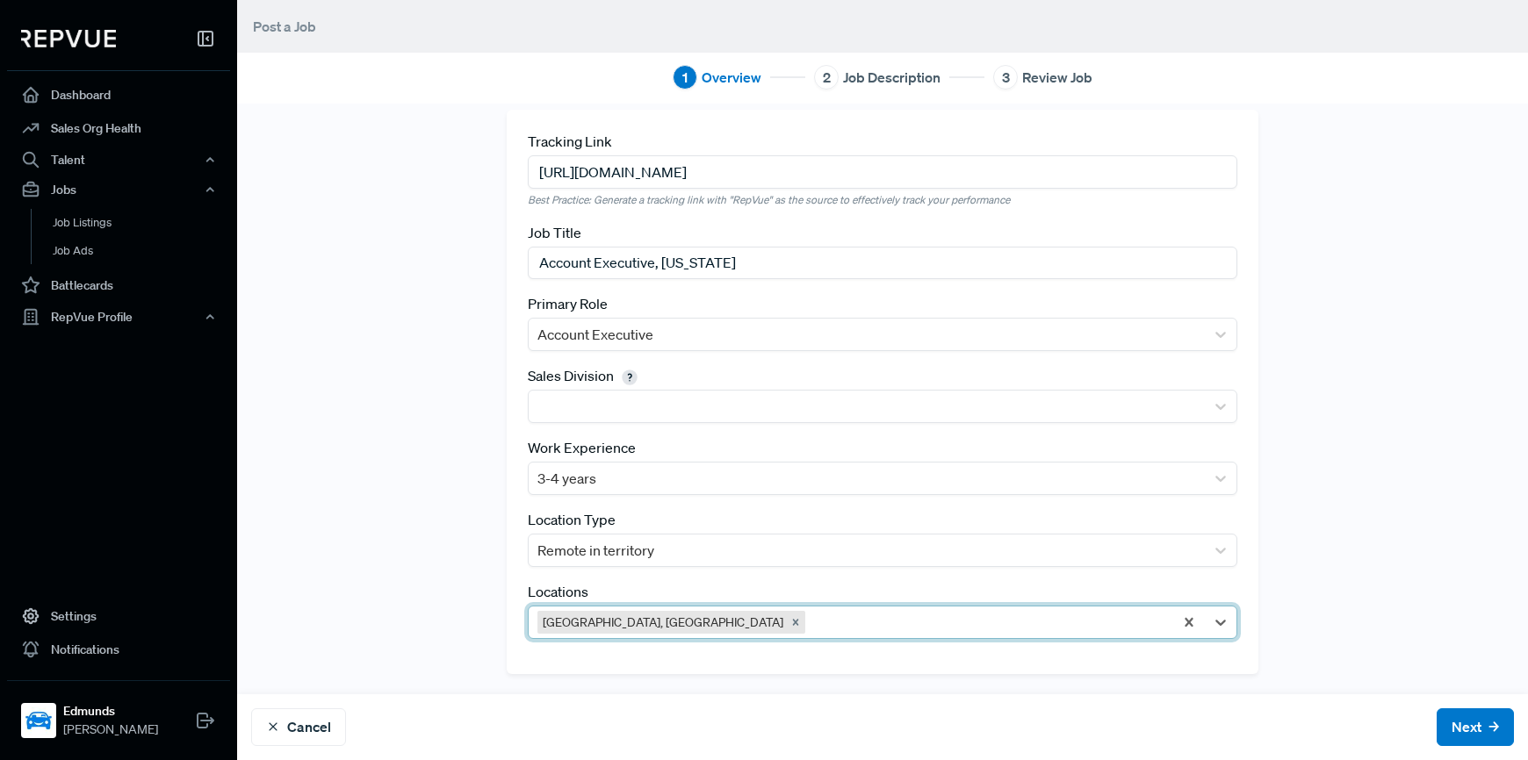
scroll to position [15, 0]
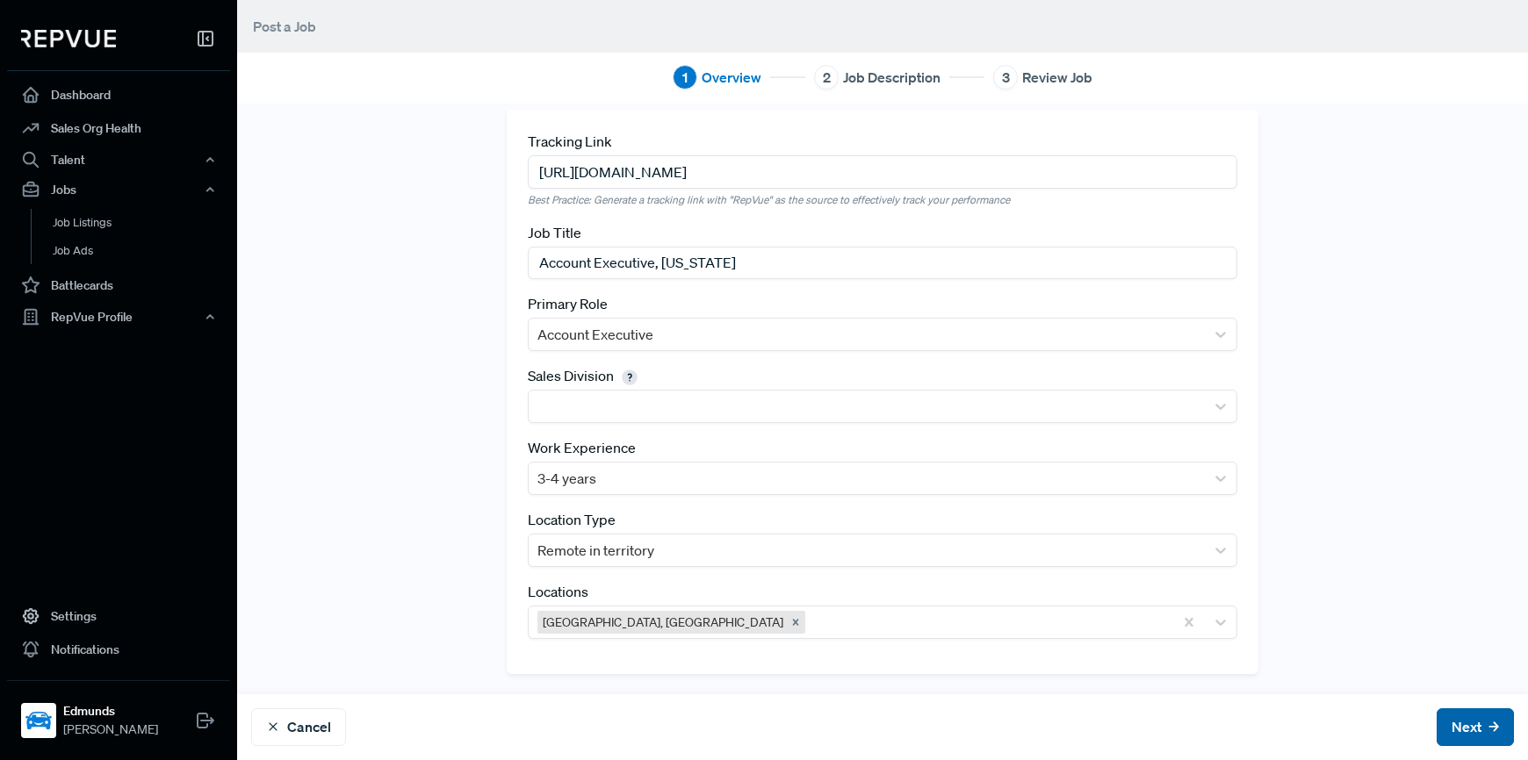
click at [1445, 726] on button "Next" at bounding box center [1475, 728] width 77 height 38
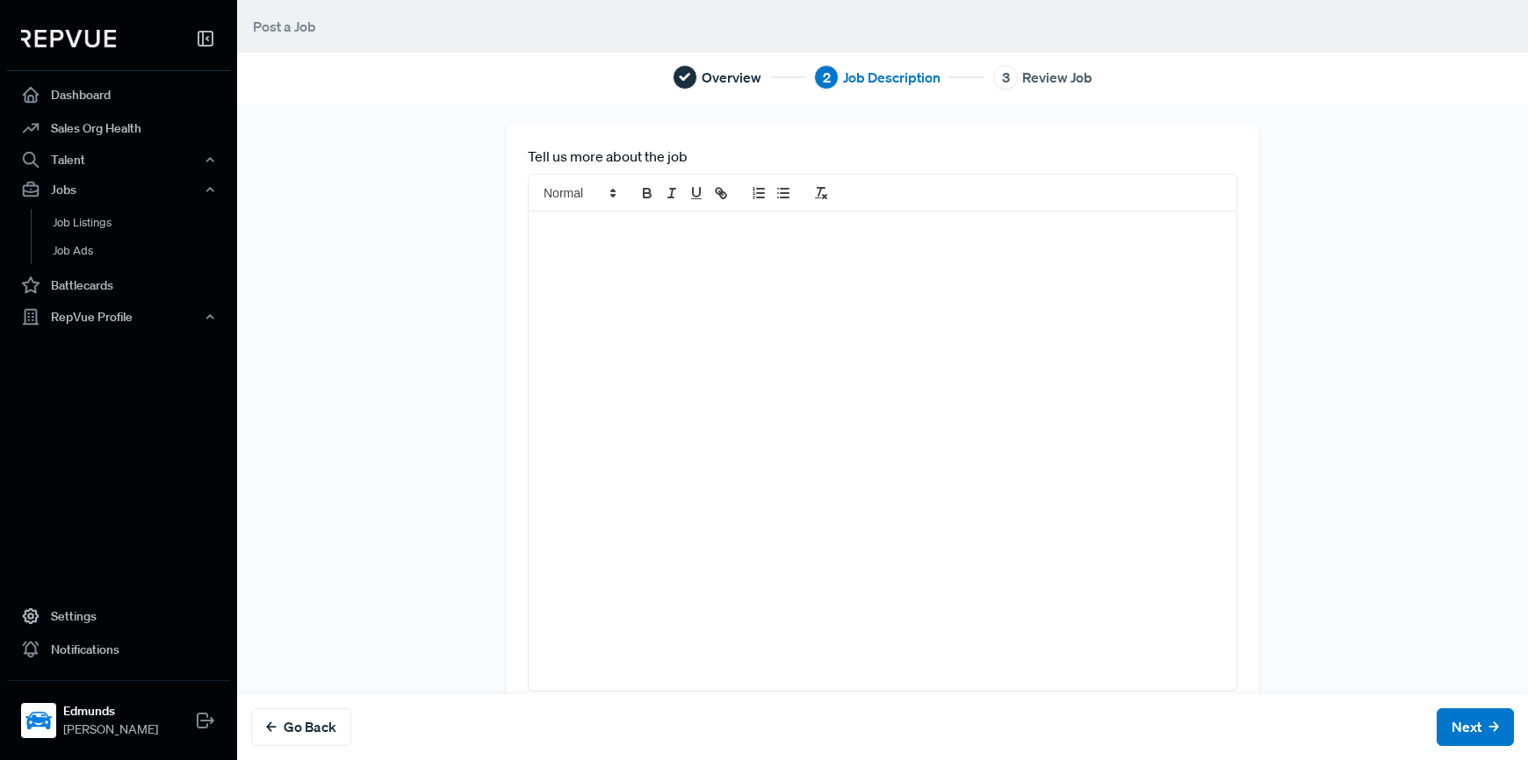
click at [902, 352] on div at bounding box center [883, 451] width 708 height 479
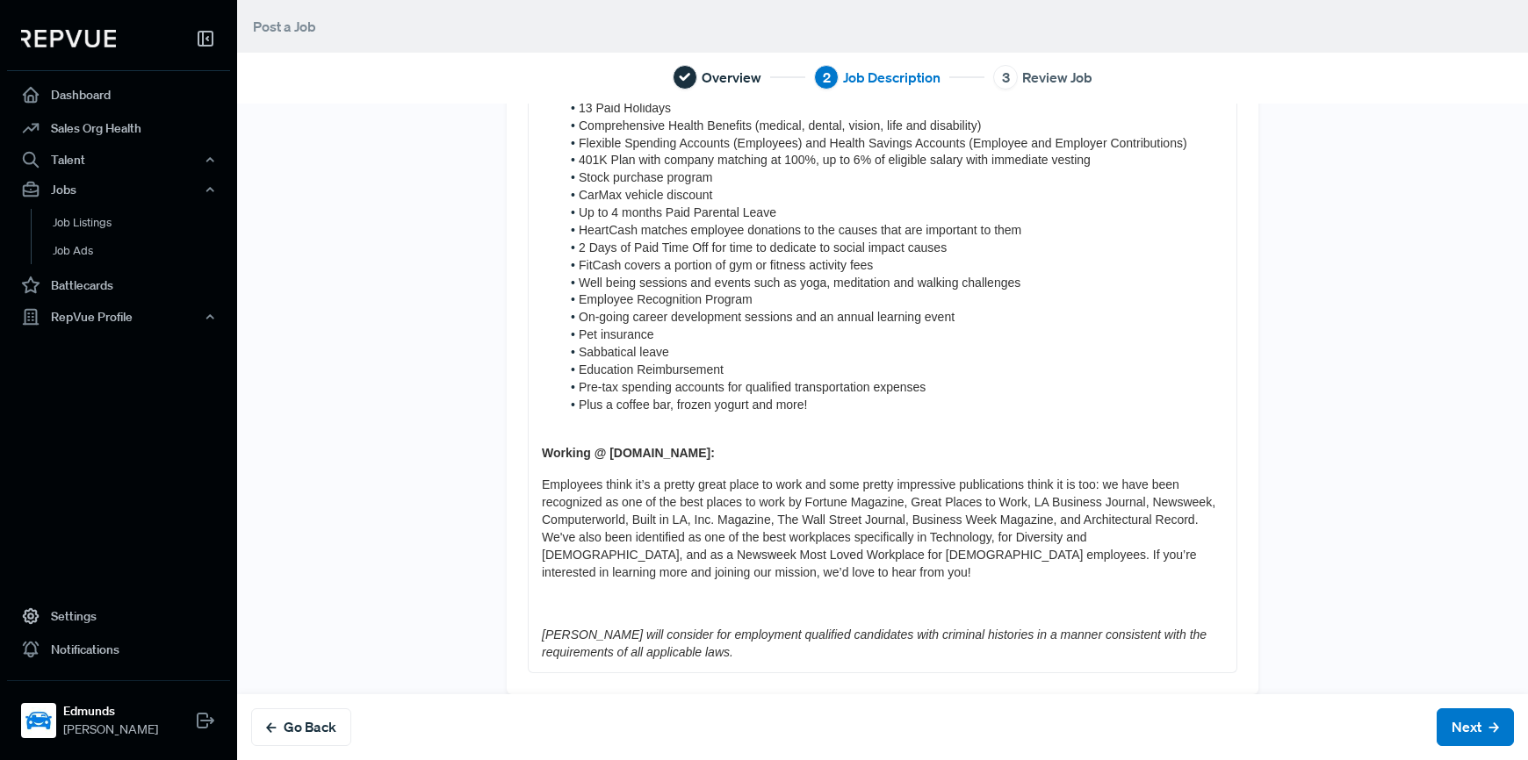
scroll to position [1255, 0]
click at [1443, 723] on button "Next" at bounding box center [1475, 728] width 77 height 38
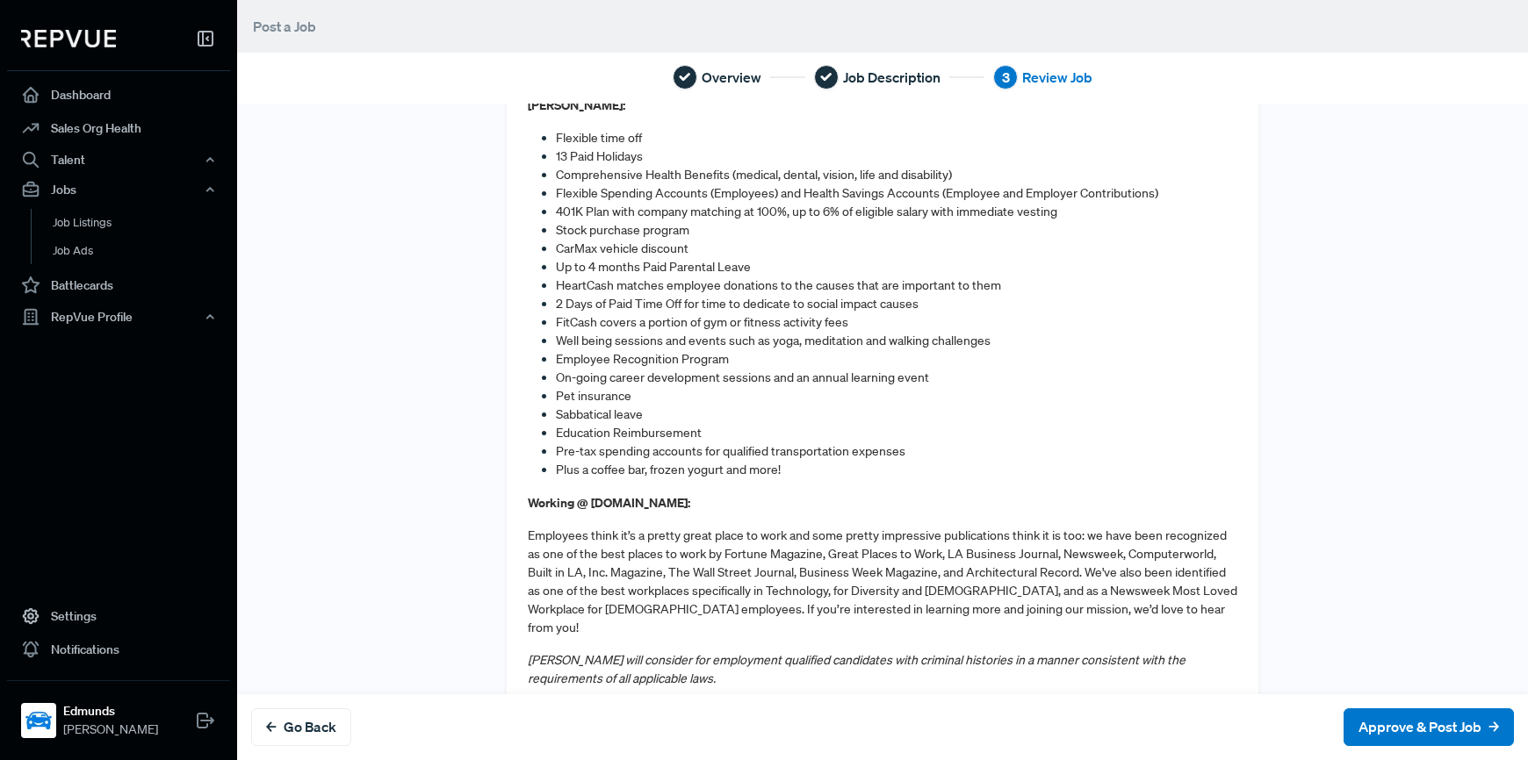
scroll to position [1430, 0]
click at [1377, 726] on button "Approve & Post Job" at bounding box center [1429, 728] width 170 height 38
